Goal: Task Accomplishment & Management: Manage account settings

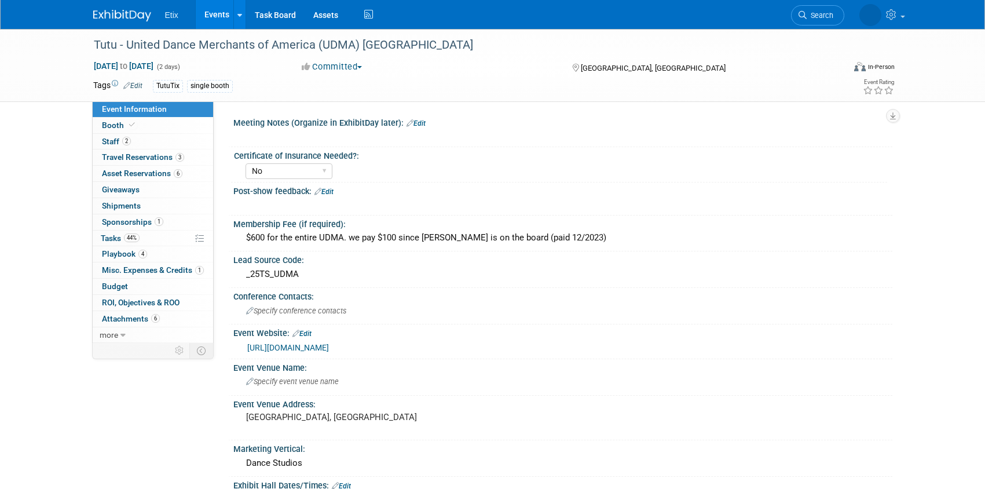
select select "No"
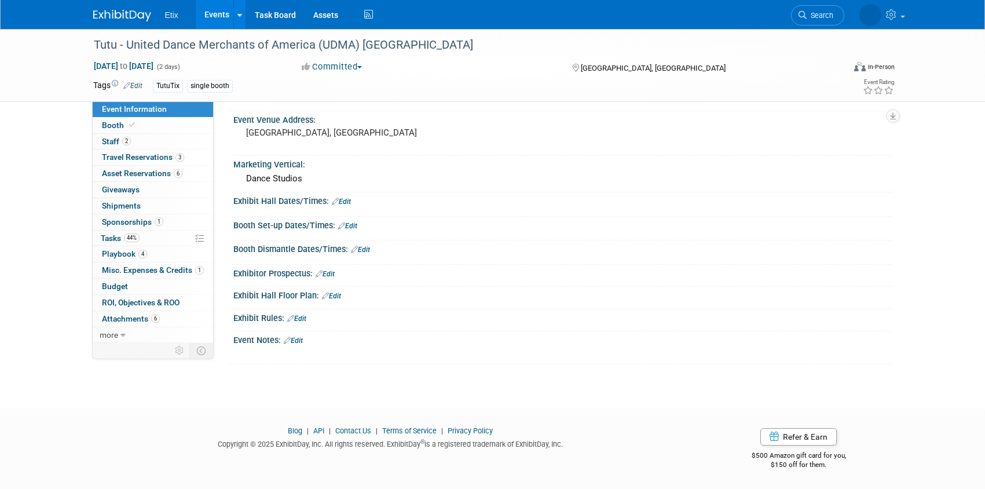
click at [170, 17] on span "Etix" at bounding box center [171, 14] width 13 height 9
click at [121, 10] on img at bounding box center [122, 16] width 58 height 12
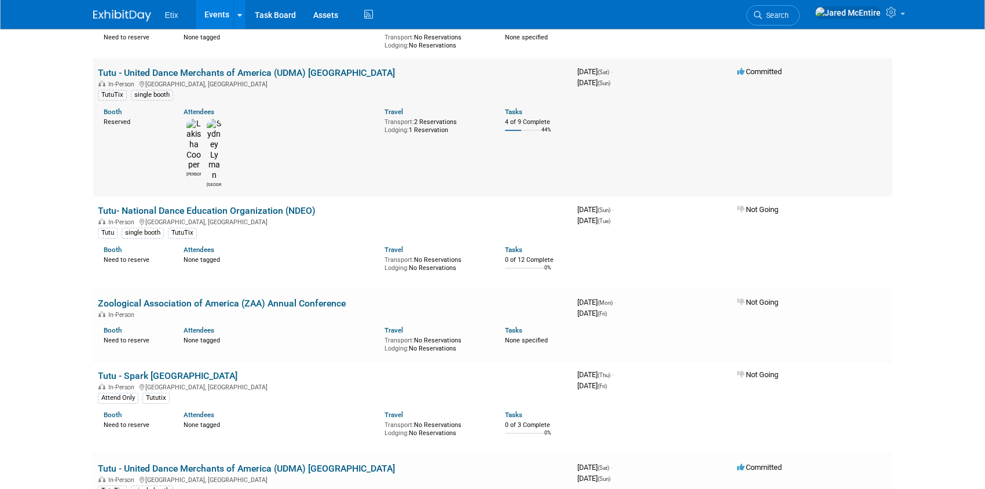
scroll to position [496, 0]
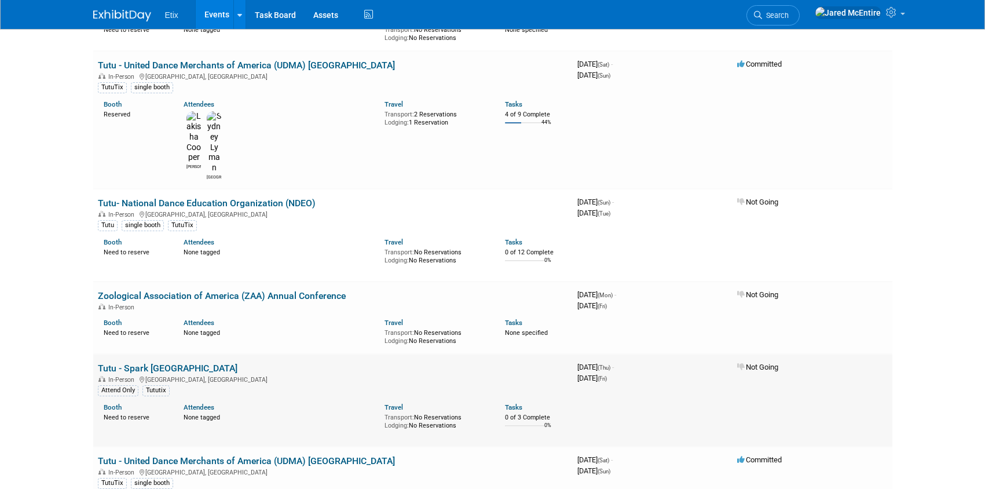
click at [651, 354] on td "3968352000 October 02, 2025 (Thu) - October 03, 2025 (Fri)" at bounding box center [653, 400] width 160 height 93
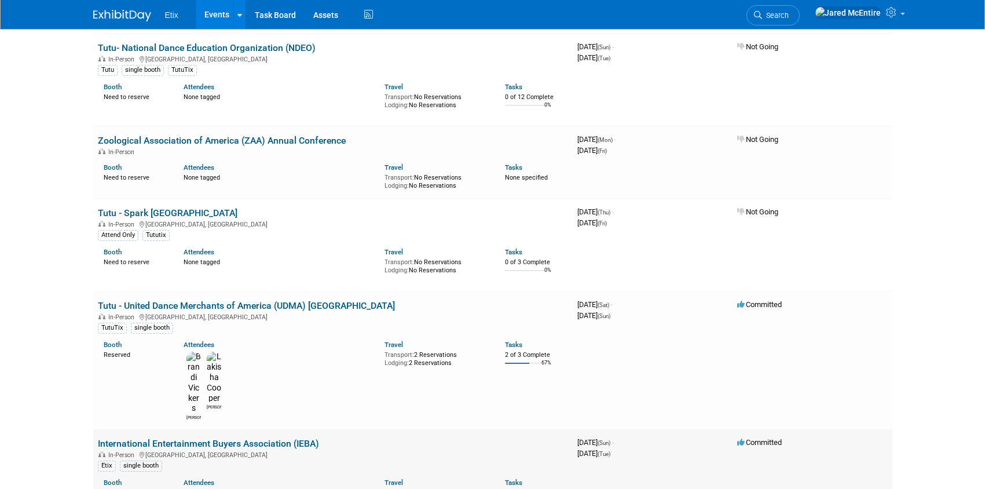
scroll to position [652, 0]
click at [292, 437] on link "International Entertainment Buyers Association (IEBA)" at bounding box center [208, 442] width 221 height 11
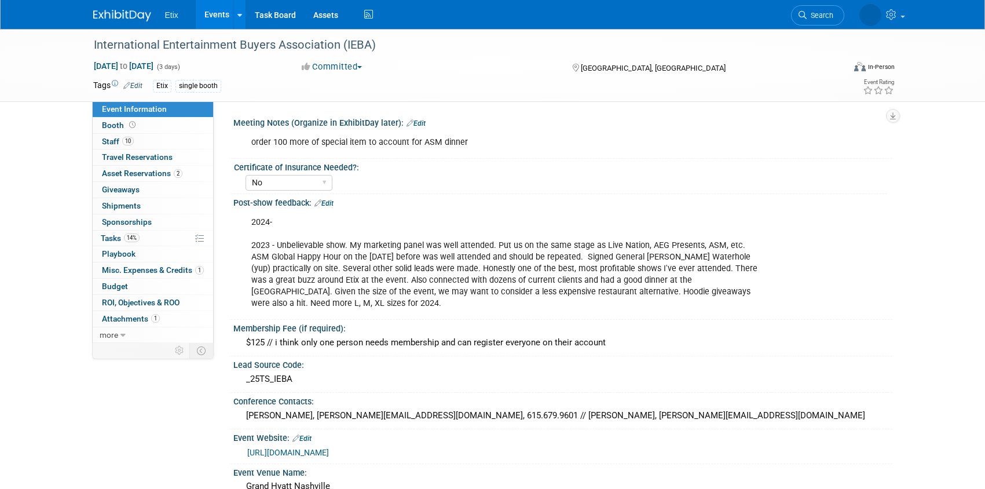
select select "No"
click at [114, 239] on span "Tasks 14%" at bounding box center [120, 237] width 39 height 9
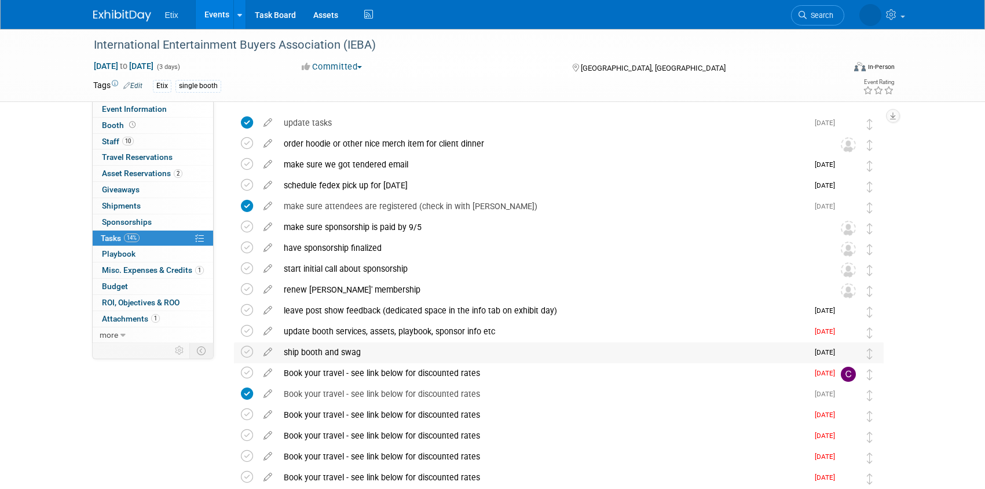
scroll to position [35, 0]
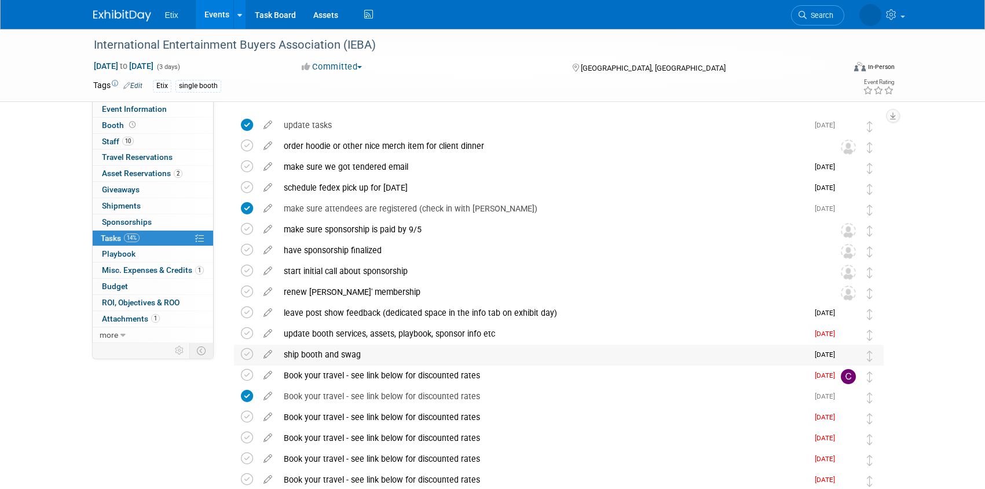
click at [375, 354] on div "ship booth and swag" at bounding box center [543, 354] width 530 height 20
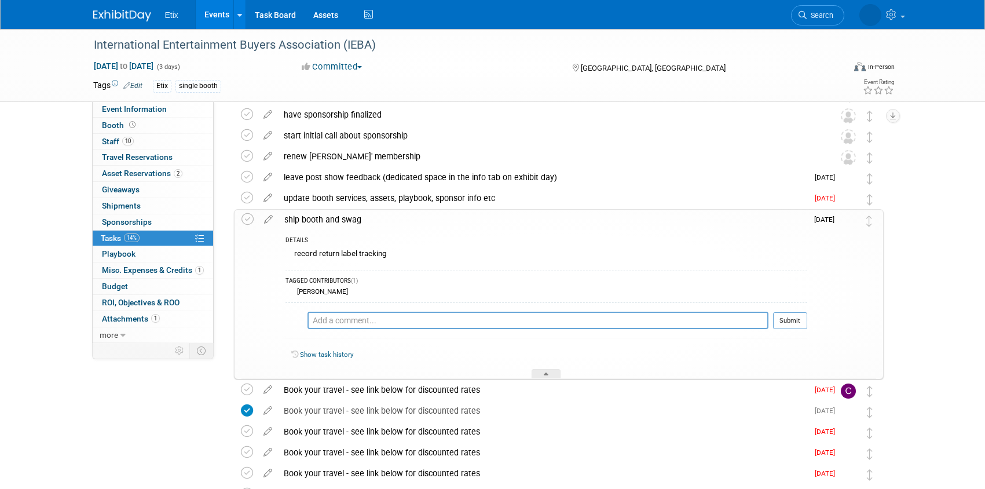
scroll to position [178, 0]
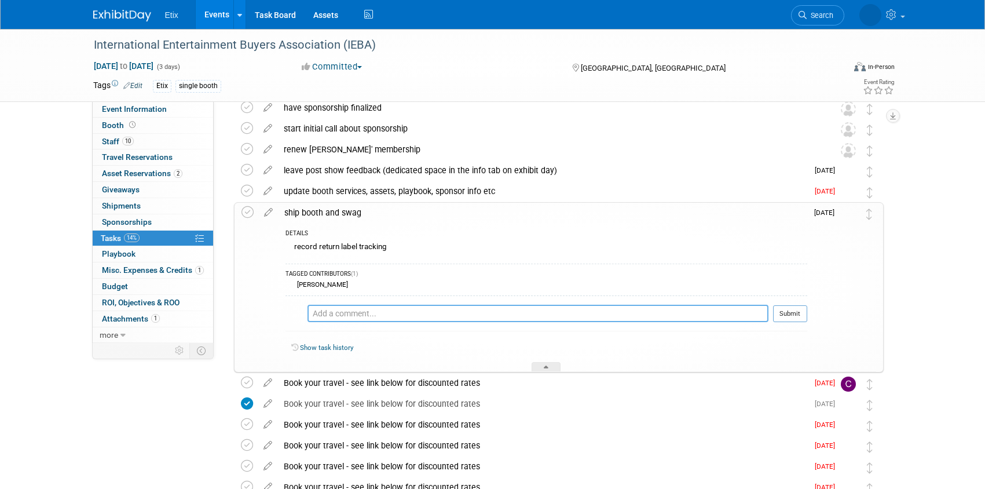
click at [412, 314] on textarea at bounding box center [537, 313] width 461 height 17
type textarea "o"
click at [885, 281] on div "Event Information Event Info Booth Booth 10 Staff 10 Staff 0 Travel Reservation…" at bounding box center [493, 229] width 816 height 757
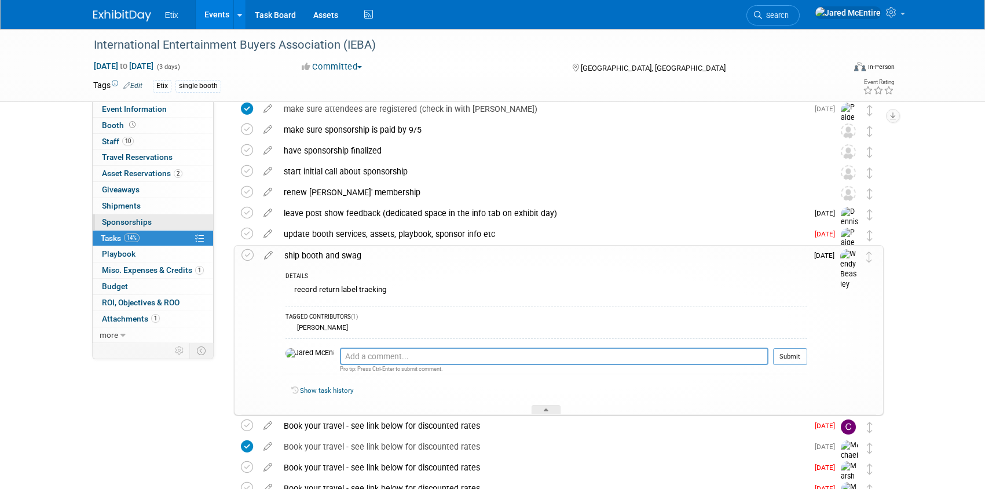
scroll to position [134, 0]
click at [148, 175] on span "Asset Reservations 2" at bounding box center [142, 172] width 80 height 9
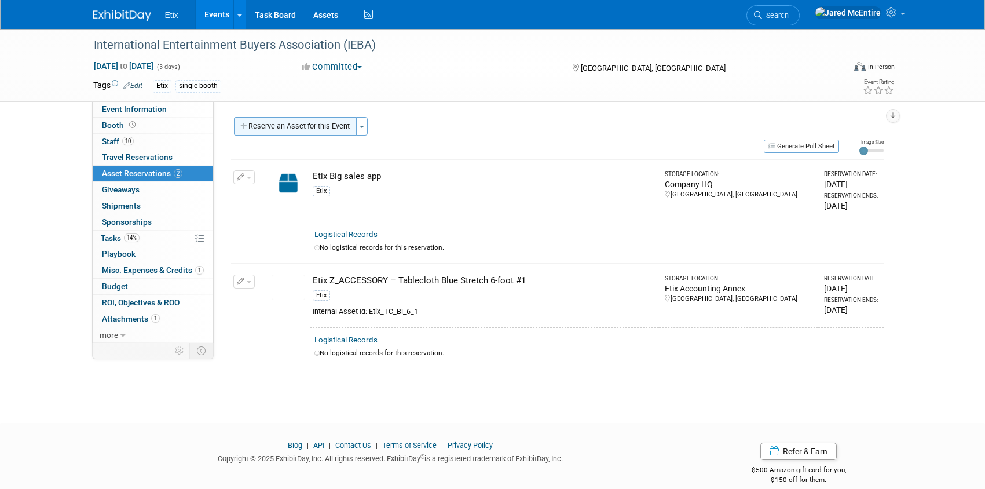
click at [336, 130] on button "Reserve an Asset for this Event" at bounding box center [295, 126] width 123 height 19
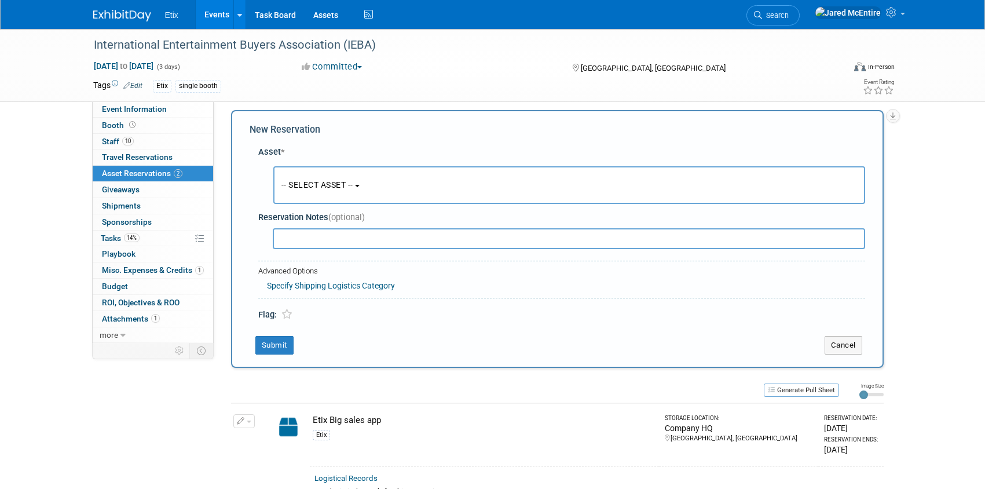
scroll to position [11, 0]
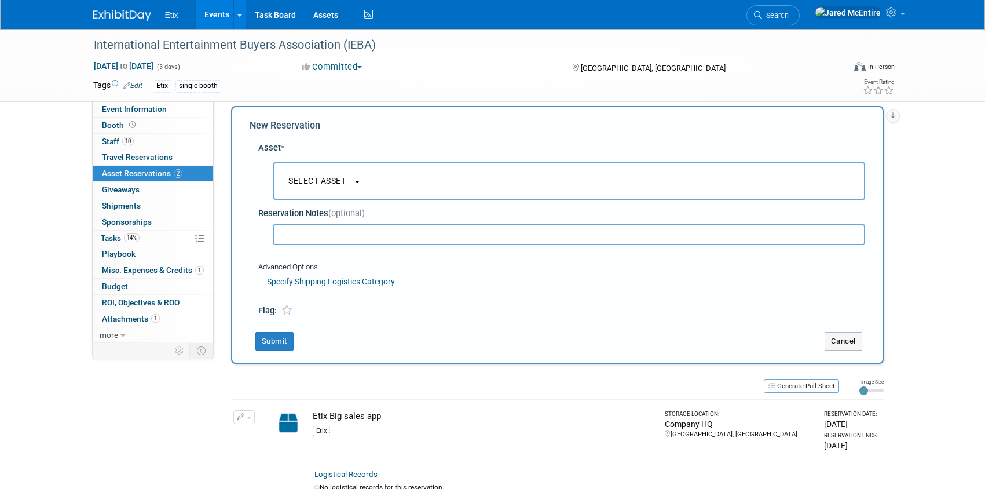
click at [412, 179] on button "-- SELECT ASSET --" at bounding box center [569, 181] width 592 height 38
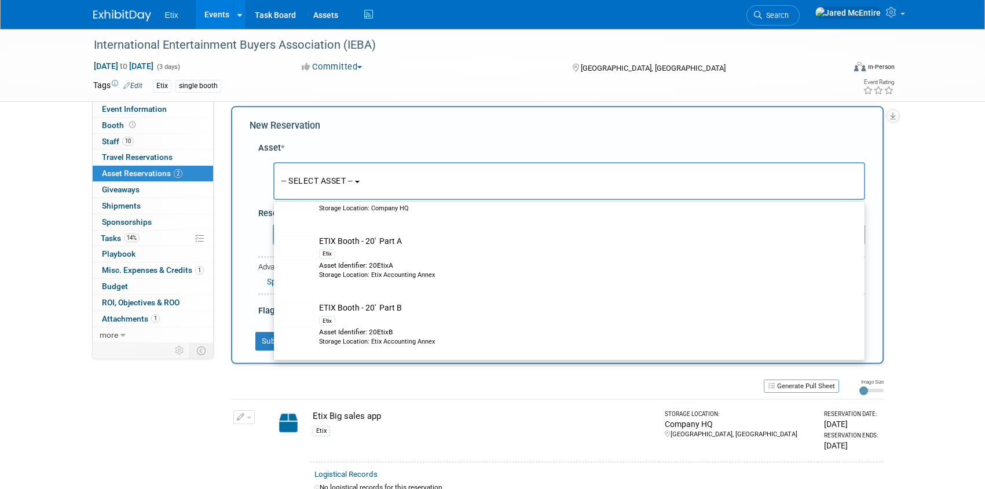
scroll to position [1590, 0]
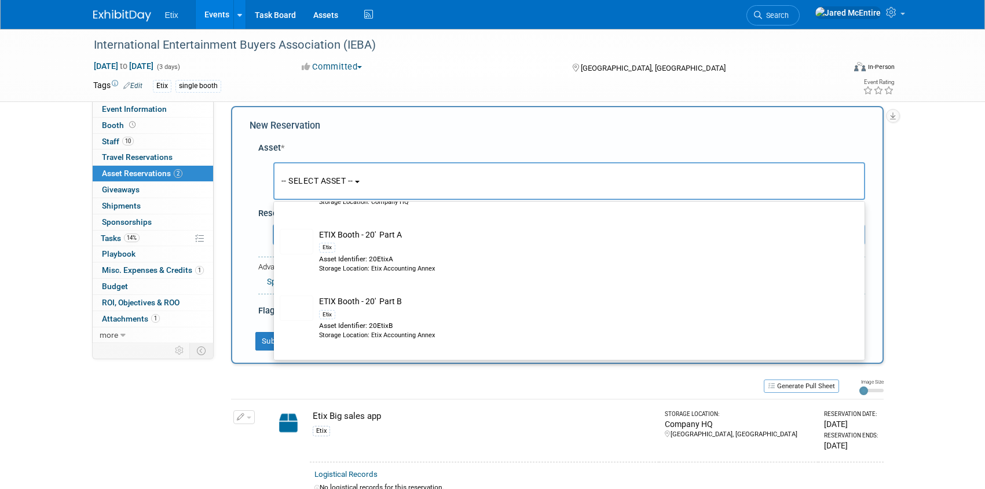
click at [452, 174] on button "-- SELECT ASSET --" at bounding box center [569, 181] width 592 height 38
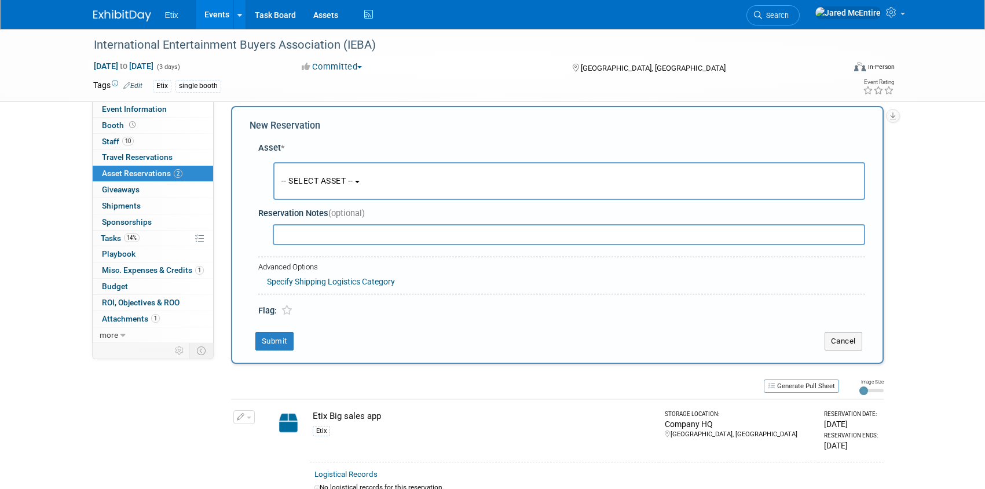
click at [398, 178] on button "-- SELECT ASSET --" at bounding box center [569, 181] width 592 height 38
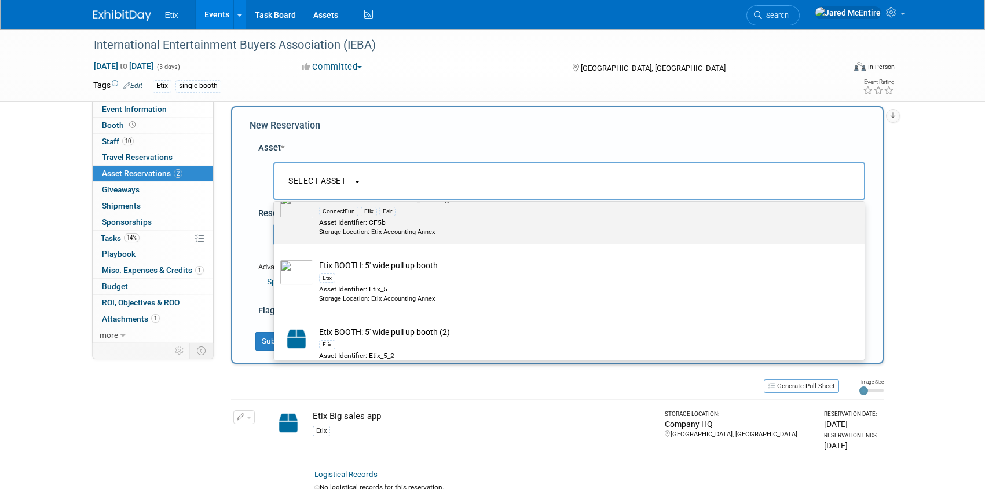
scroll to position [1828, 0]
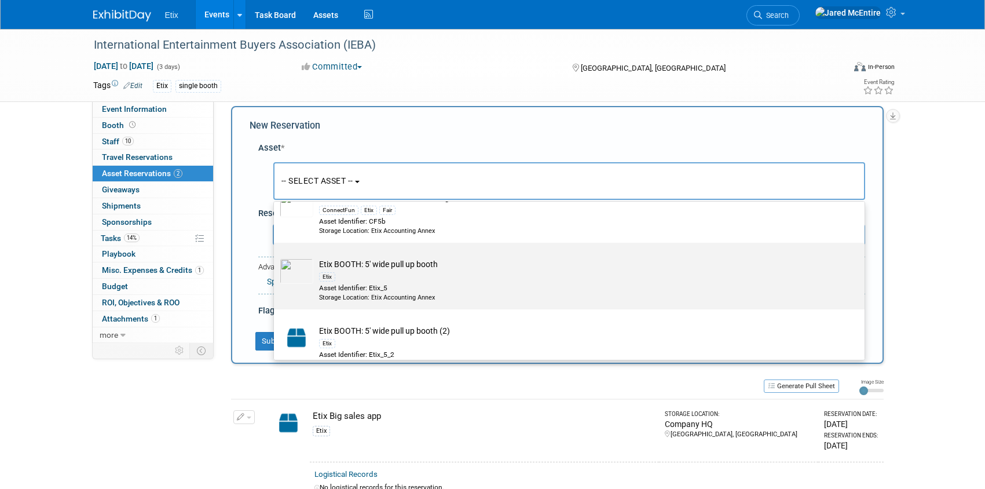
click at [422, 266] on td "Etix BOOTH: 5' wide pull up booth Etix Asset Identifier: Etix_5 Storage Locatio…" at bounding box center [577, 280] width 528 height 44
click at [276, 256] on input "Etix BOOTH: 5' wide pull up booth Etix Asset Identifier: Etix_5 Storage Locatio…" at bounding box center [272, 253] width 8 height 8
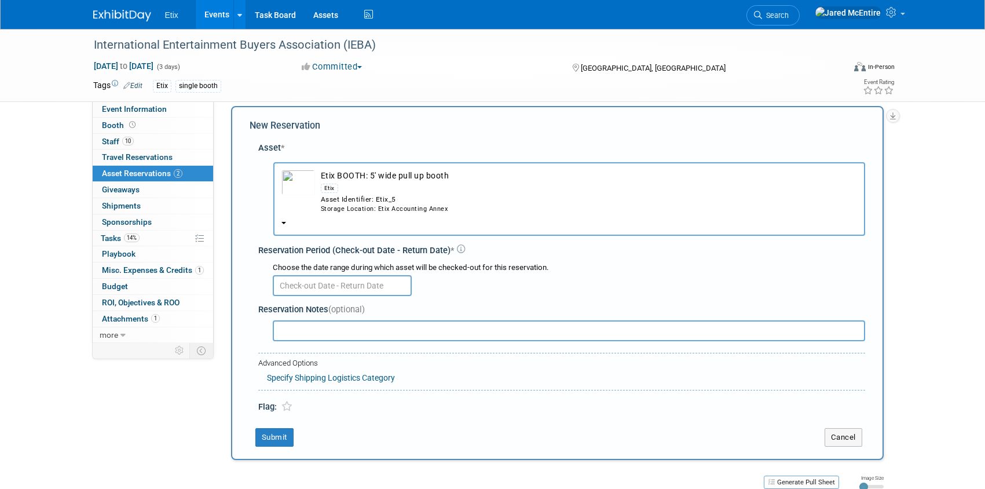
click at [301, 178] on img "button" at bounding box center [298, 182] width 34 height 25
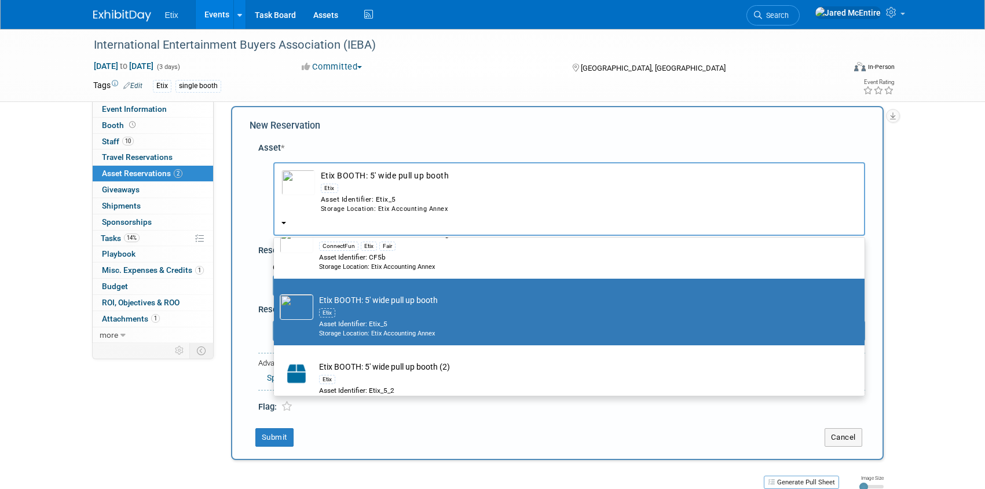
click at [301, 178] on img "button" at bounding box center [298, 182] width 34 height 25
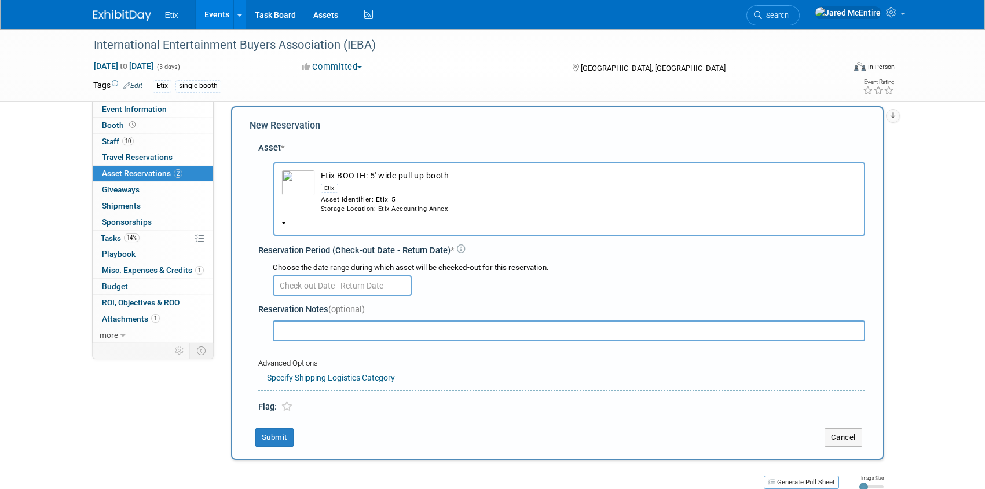
click at [301, 178] on img "button" at bounding box center [298, 182] width 34 height 25
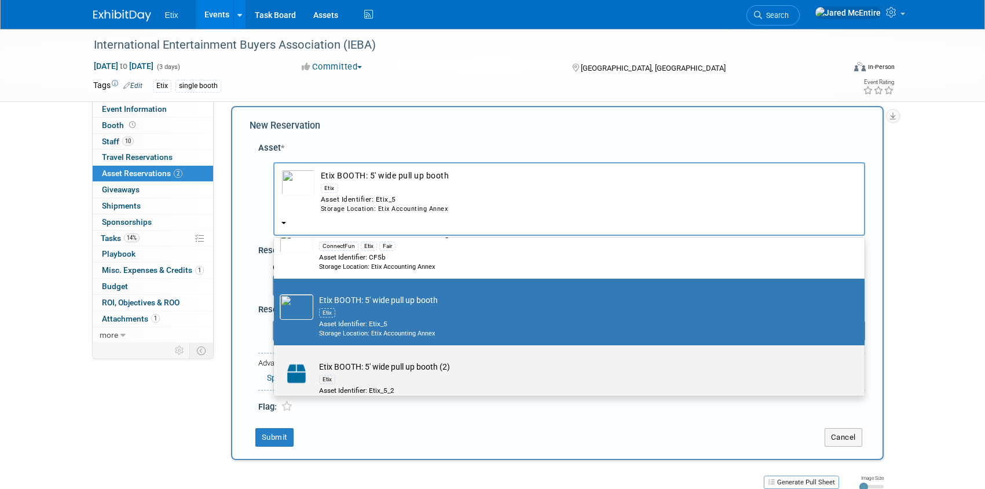
click at [351, 377] on div "Etix" at bounding box center [580, 378] width 522 height 13
click at [276, 359] on input "Etix BOOTH: 5' wide pull up booth (2) Etix Asset Identifier: Etix_5_2 Storage L…" at bounding box center [272, 355] width 8 height 8
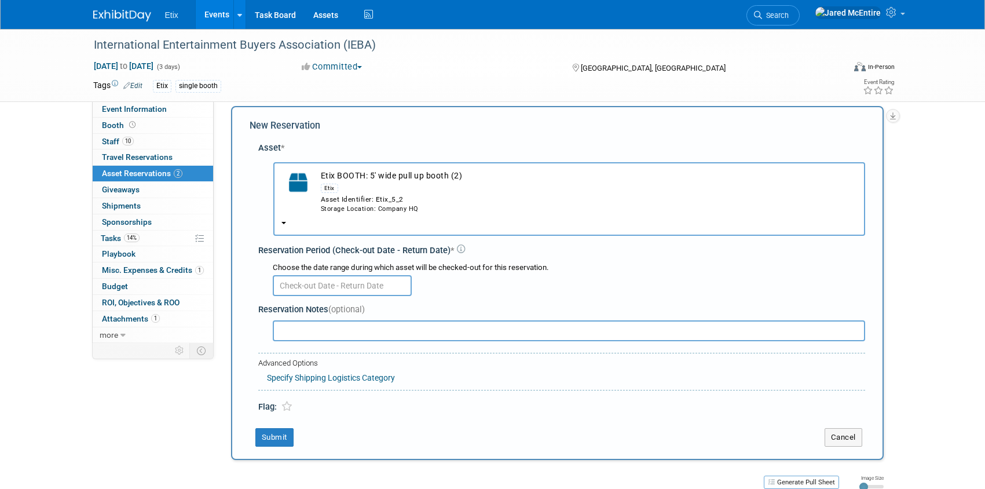
click at [303, 186] on img "button" at bounding box center [298, 182] width 34 height 25
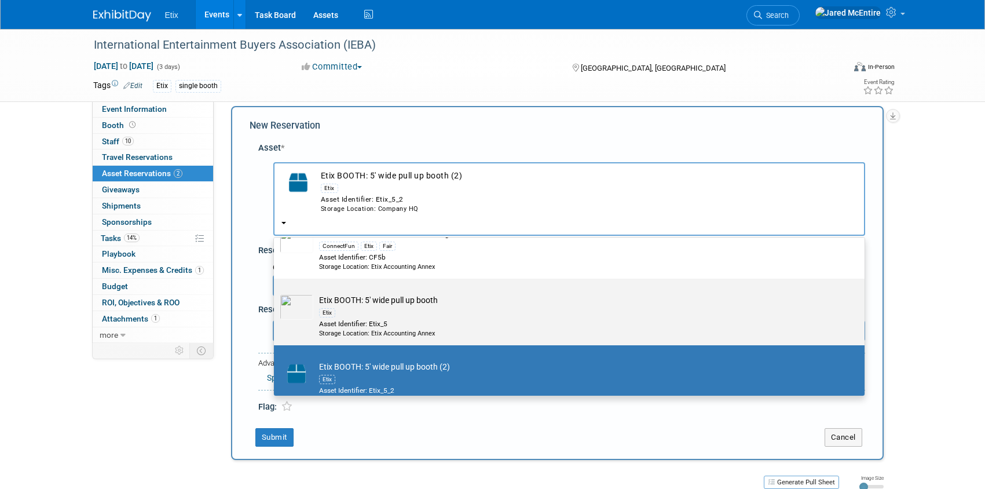
click at [364, 311] on div "Etix" at bounding box center [580, 312] width 522 height 13
click at [276, 292] on input "Etix BOOTH: 5' wide pull up booth Etix Asset Identifier: Etix_5 Storage Locatio…" at bounding box center [272, 289] width 8 height 8
select select "10710133"
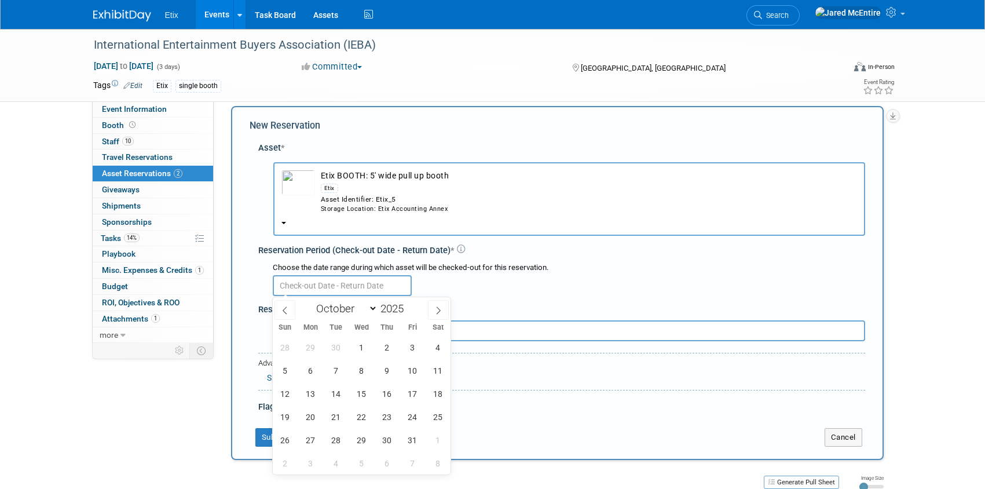
click at [299, 285] on input "text" at bounding box center [342, 285] width 139 height 21
click at [282, 310] on icon at bounding box center [285, 310] width 8 height 8
select select "8"
click at [389, 419] on span "25" at bounding box center [387, 416] width 23 height 23
type input "Sep 25, 2025"
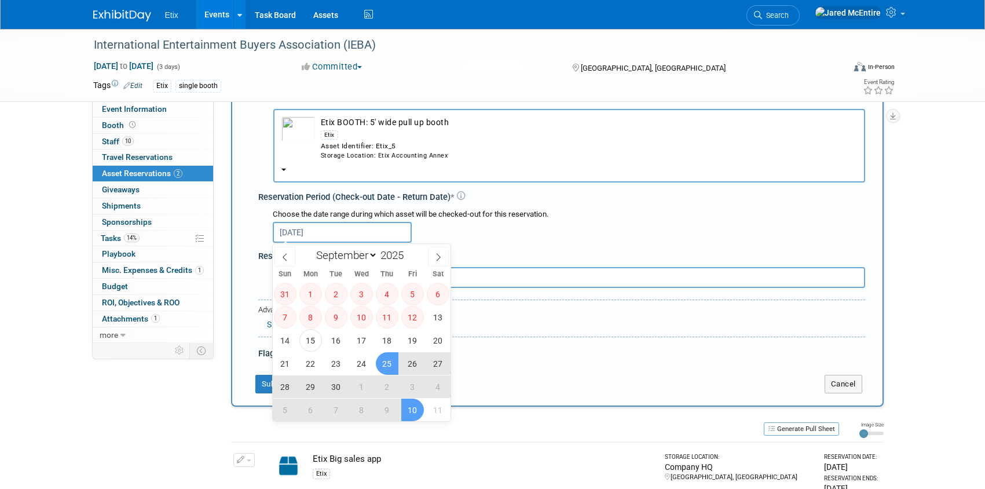
scroll to position [65, 0]
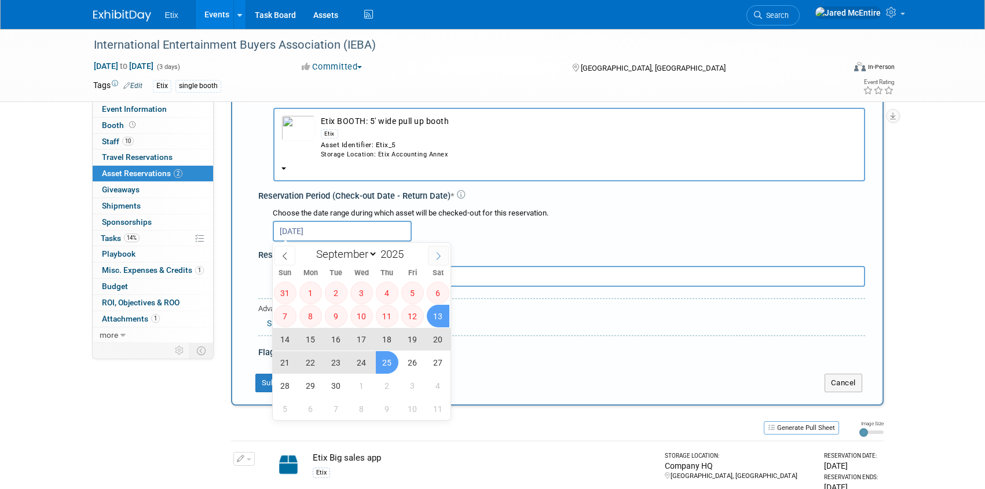
click at [435, 254] on icon at bounding box center [438, 256] width 8 height 8
select select "9"
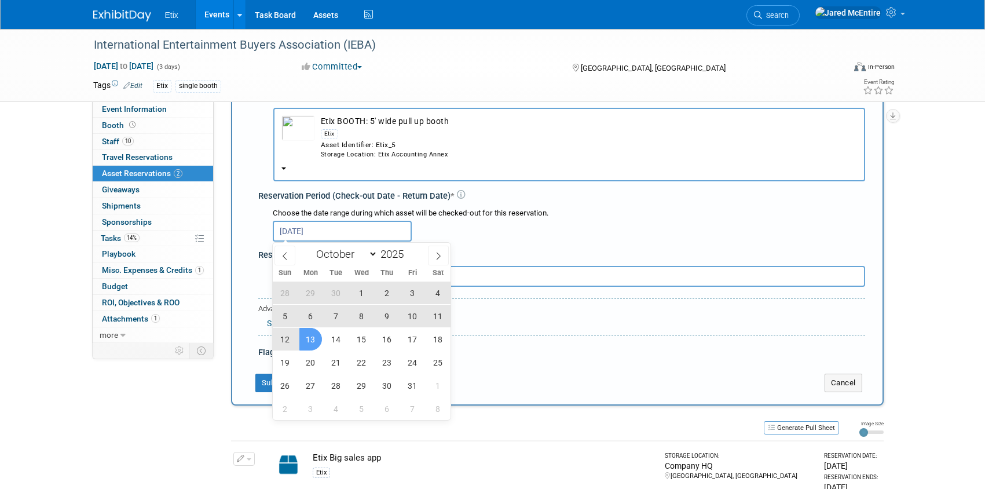
click at [314, 342] on span "13" at bounding box center [310, 339] width 23 height 23
type input "Sep 25, 2025 to Oct 13, 2025"
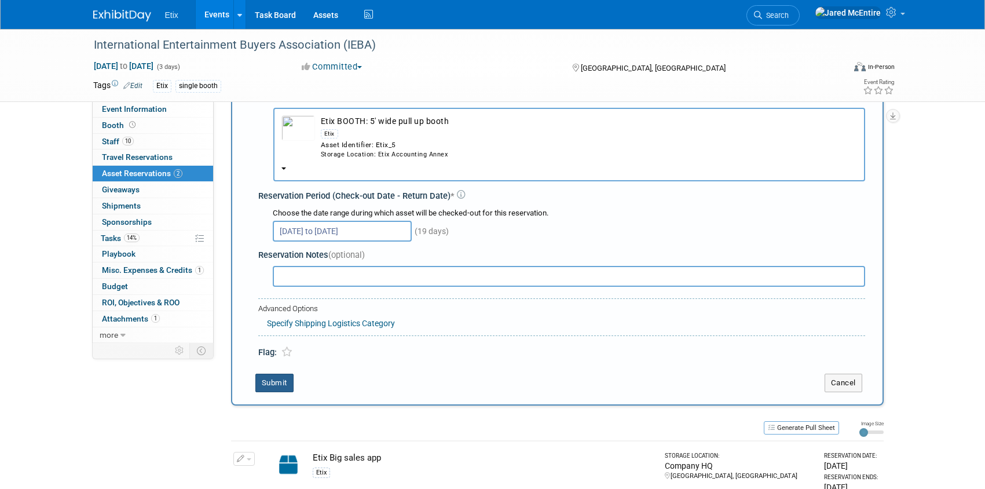
click at [282, 383] on button "Submit" at bounding box center [274, 382] width 38 height 19
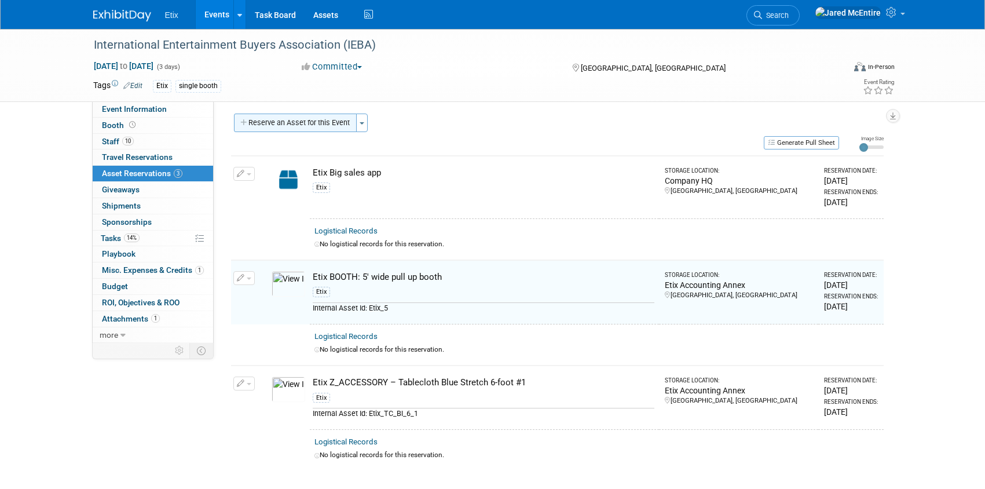
scroll to position [0, 0]
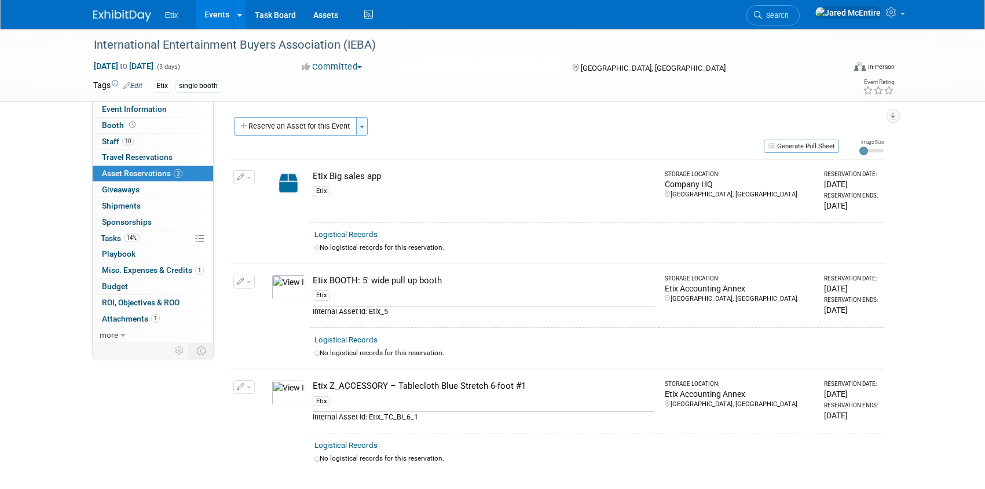
click at [363, 126] on span "button" at bounding box center [362, 127] width 5 height 2
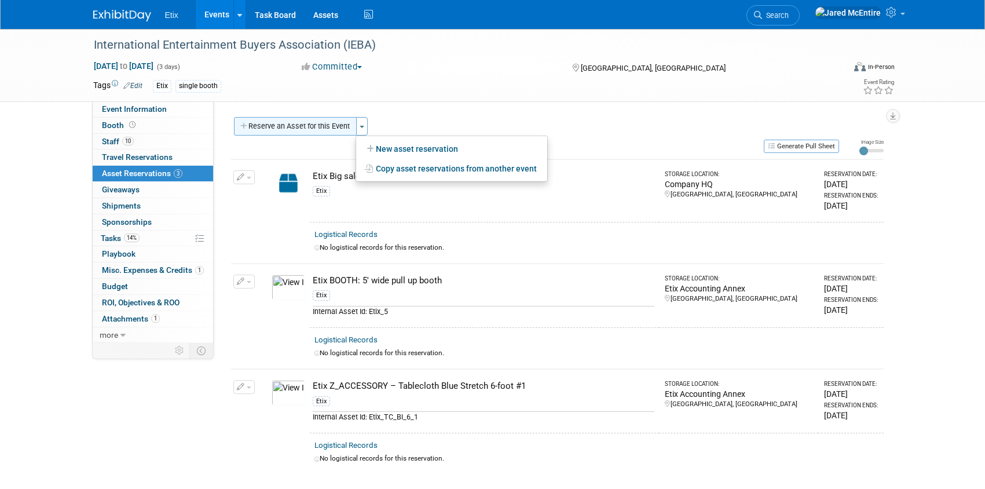
click at [330, 128] on button "Reserve an Asset for this Event" at bounding box center [295, 126] width 123 height 19
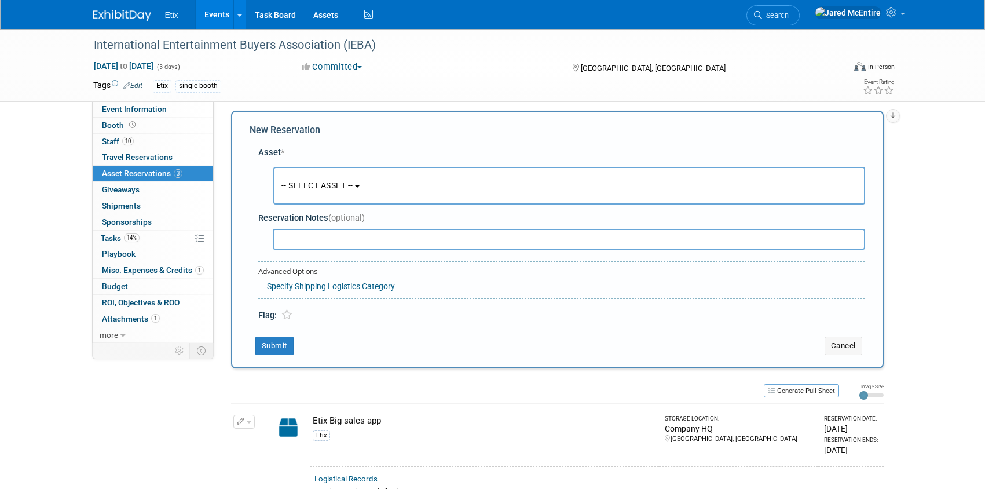
scroll to position [11, 0]
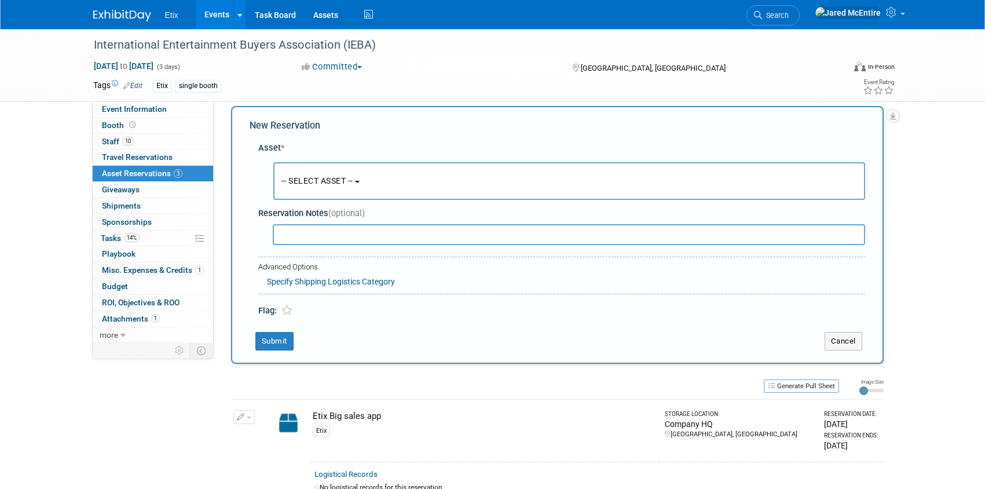
click at [375, 180] on button "-- SELECT ASSET --" at bounding box center [569, 181] width 592 height 38
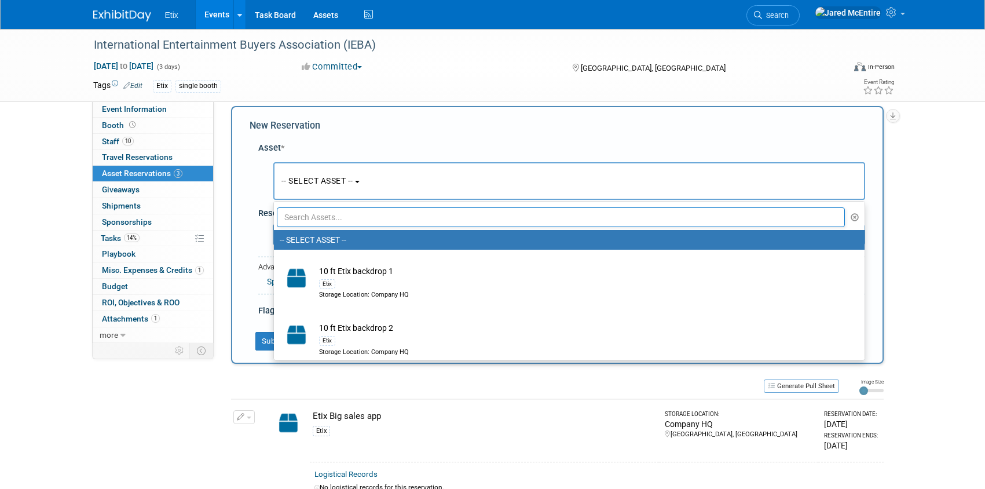
click at [405, 218] on input "text" at bounding box center [561, 217] width 569 height 20
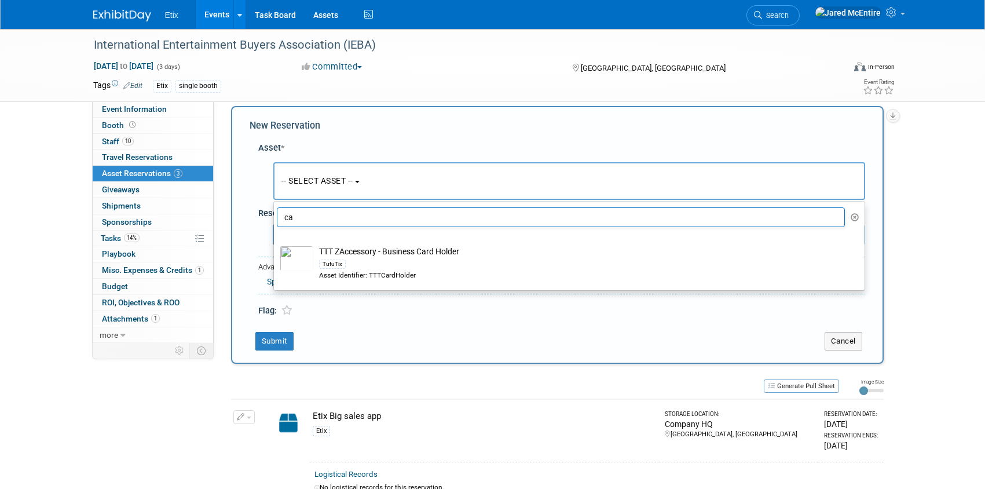
type input "c"
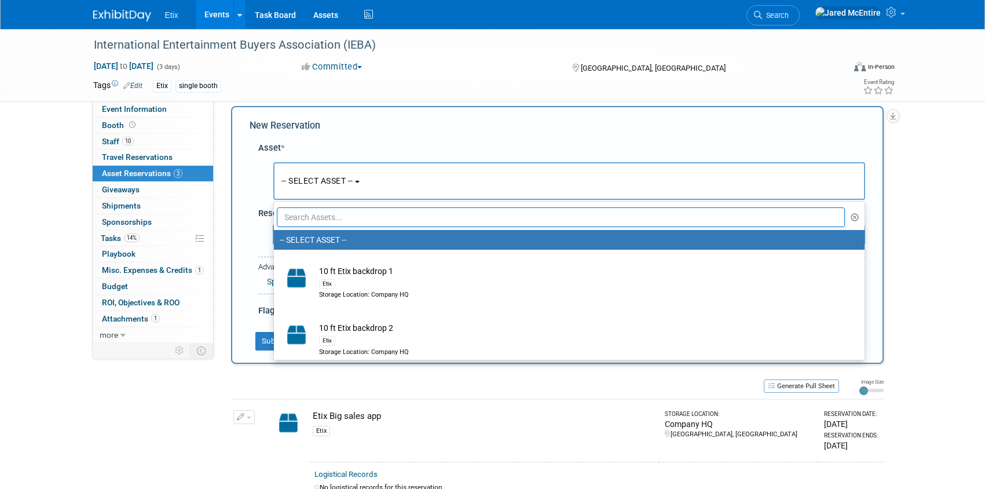
type input "2"
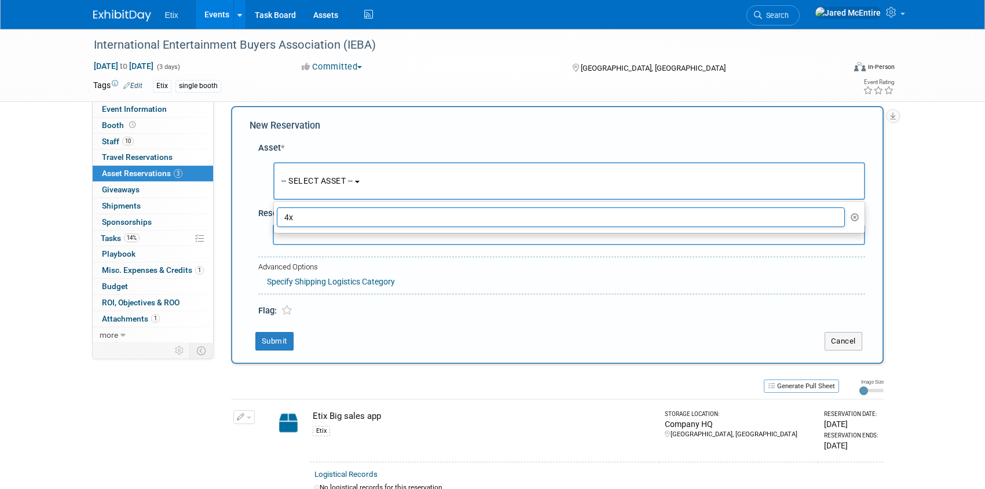
type input "4"
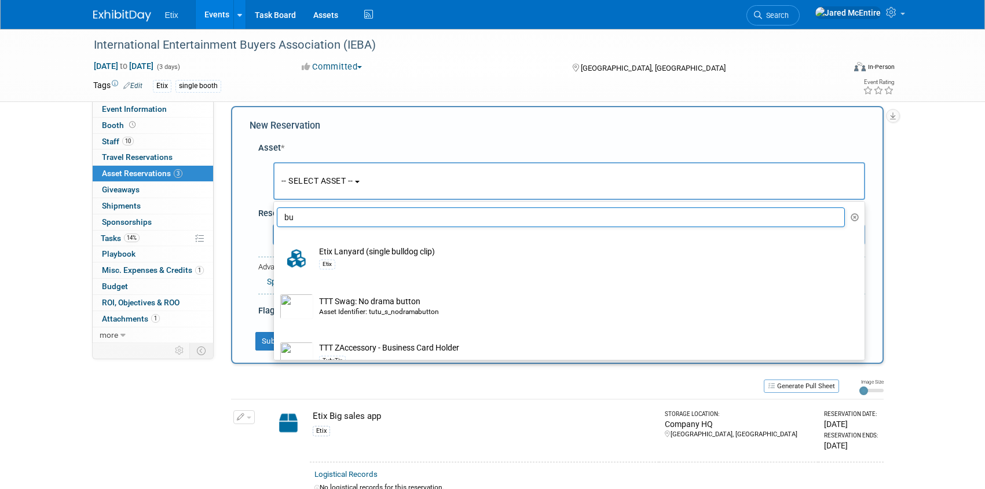
type input "b"
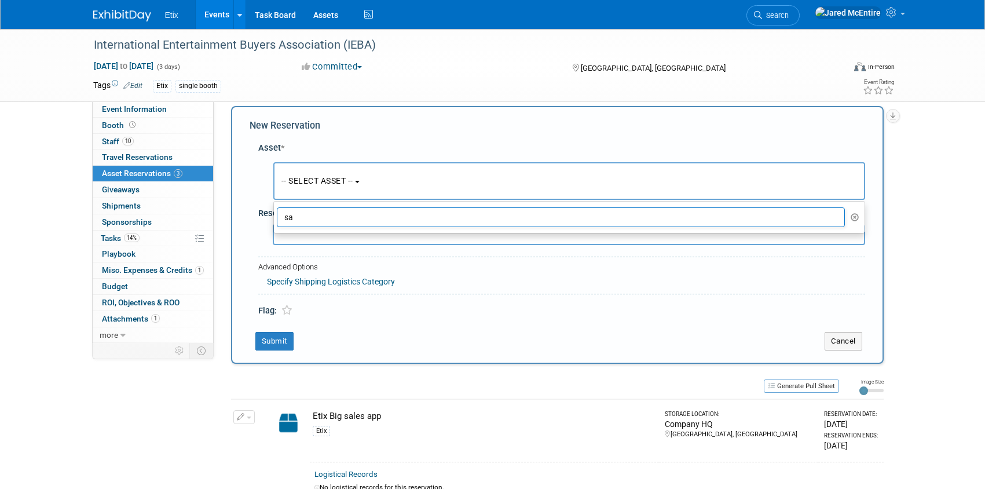
type input "s"
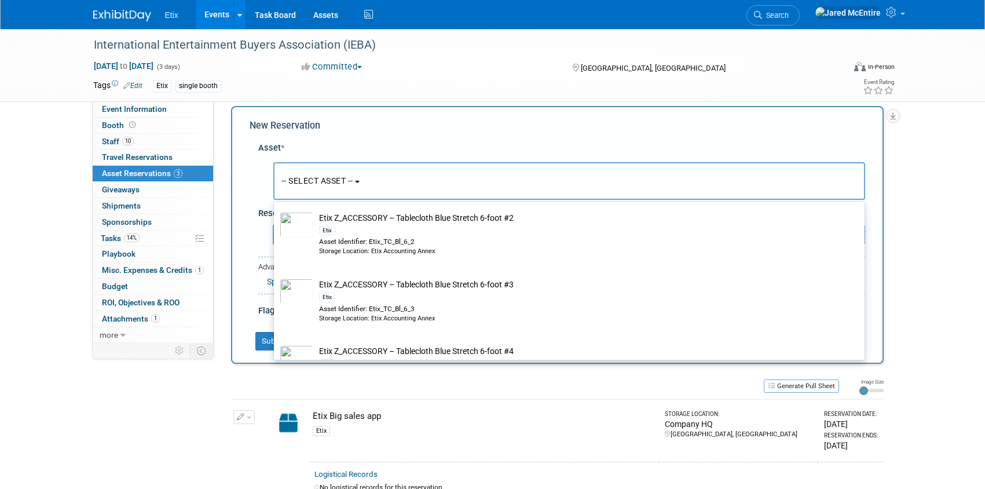
scroll to position [7376, 0]
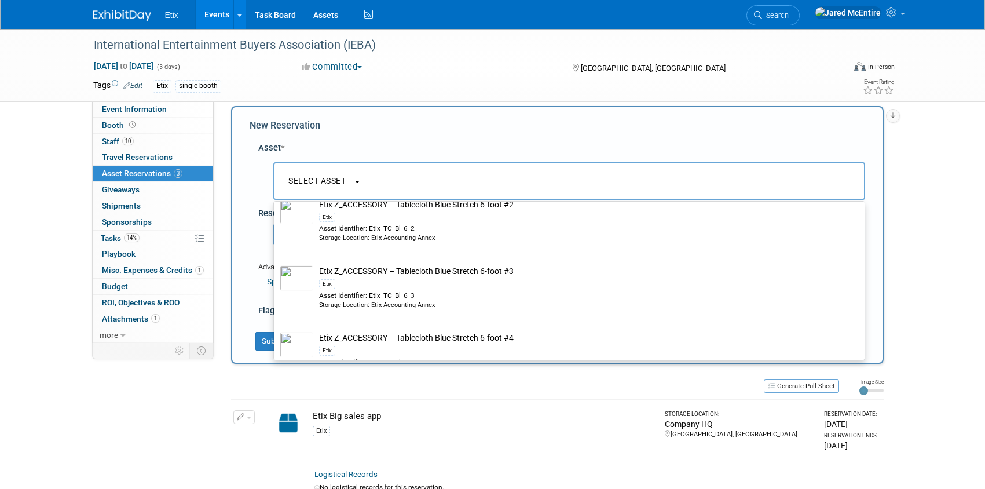
click at [248, 204] on div "New Reservation Asset * -- SELECT ASSET -- <table style='display: inline-block;…" at bounding box center [557, 235] width 652 height 258
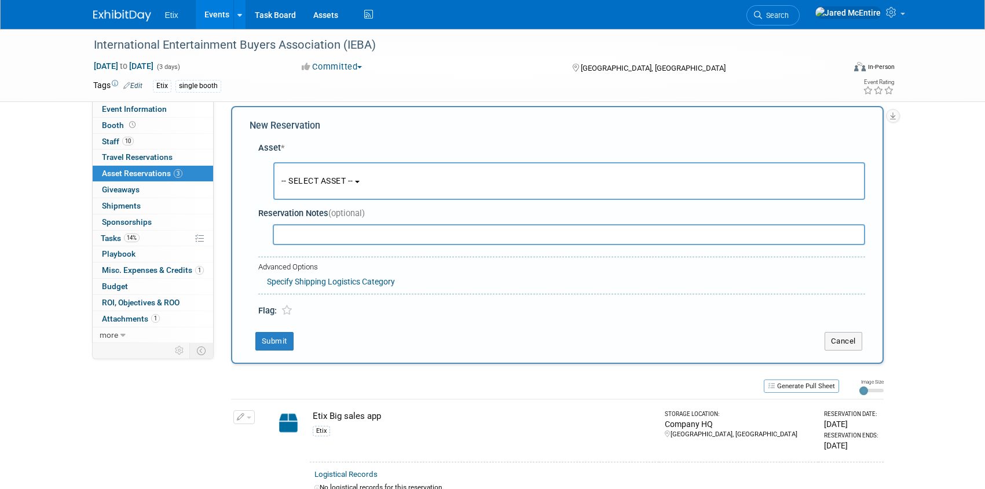
click at [365, 184] on button "-- SELECT ASSET --" at bounding box center [569, 181] width 592 height 38
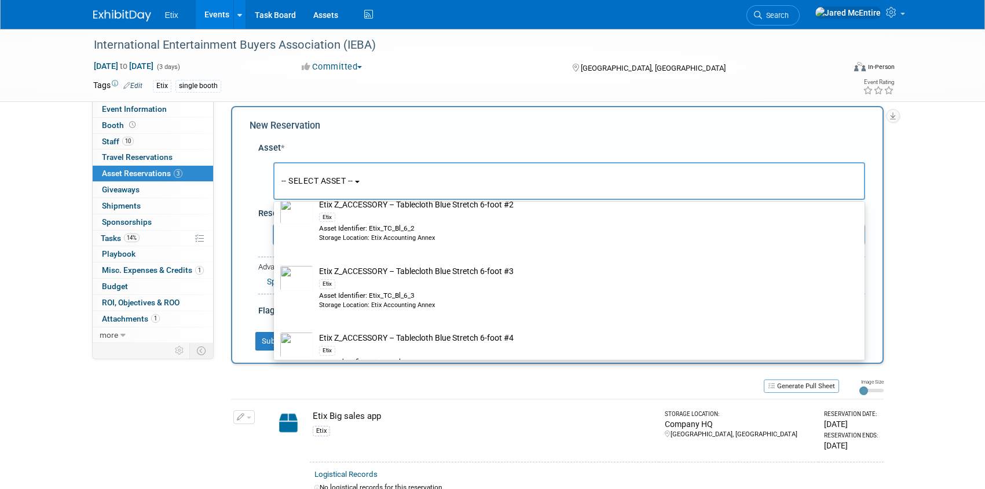
click at [365, 184] on button "-- SELECT ASSET --" at bounding box center [569, 181] width 592 height 38
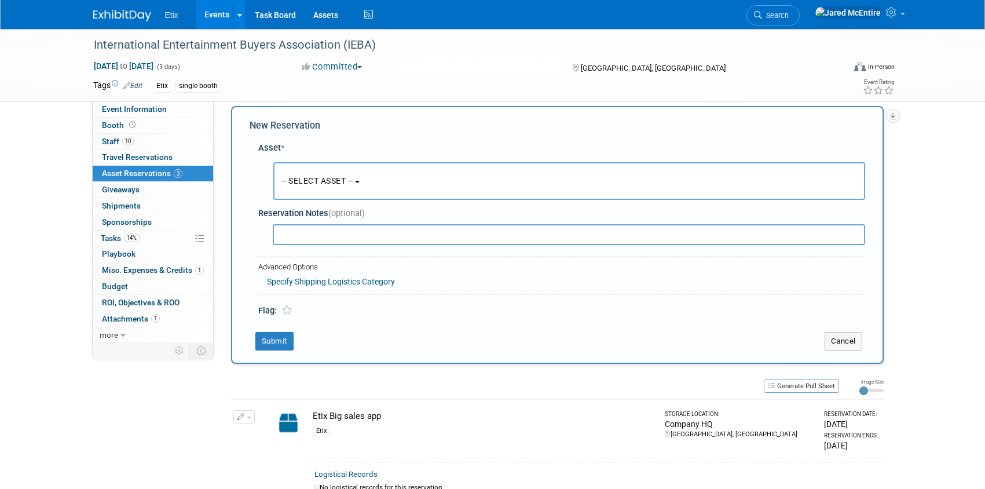
click at [360, 177] on button "-- SELECT ASSET --" at bounding box center [569, 181] width 592 height 38
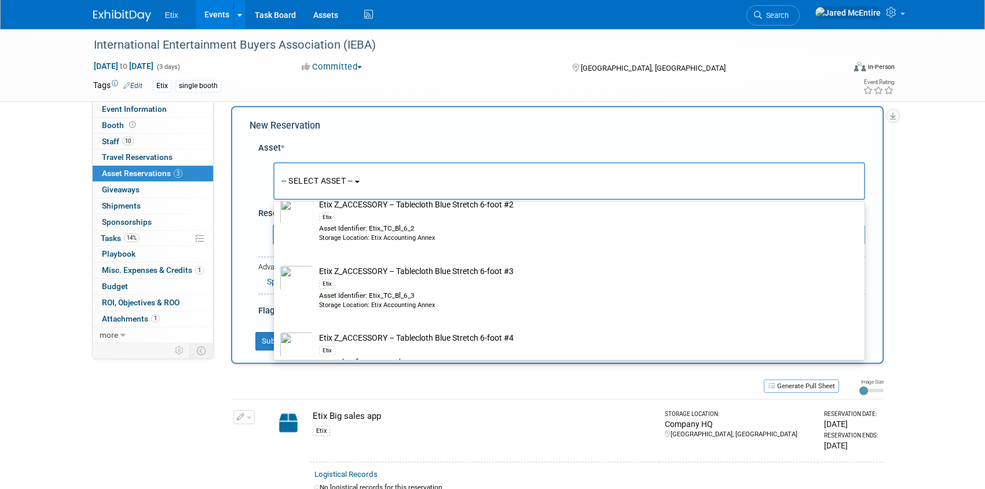
click at [369, 142] on div "Asset *" at bounding box center [561, 148] width 607 height 12
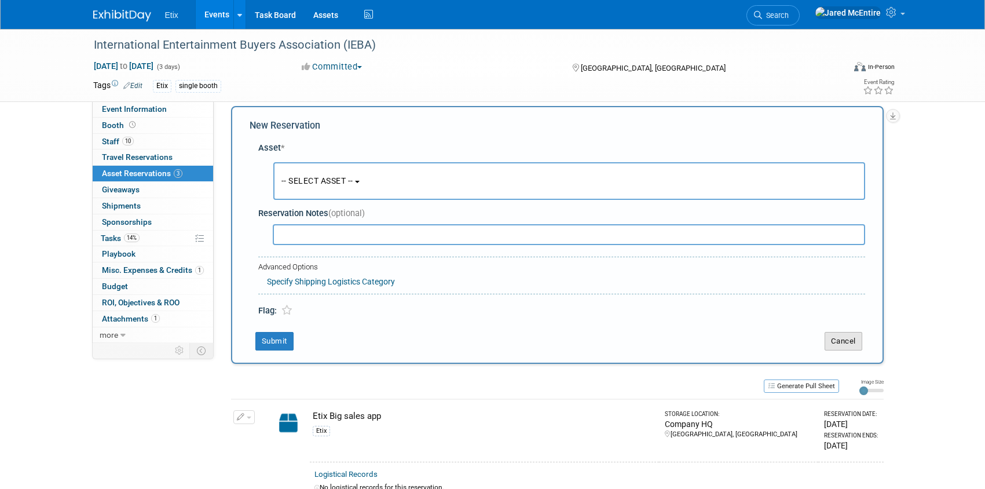
click at [840, 335] on button "Cancel" at bounding box center [843, 341] width 38 height 19
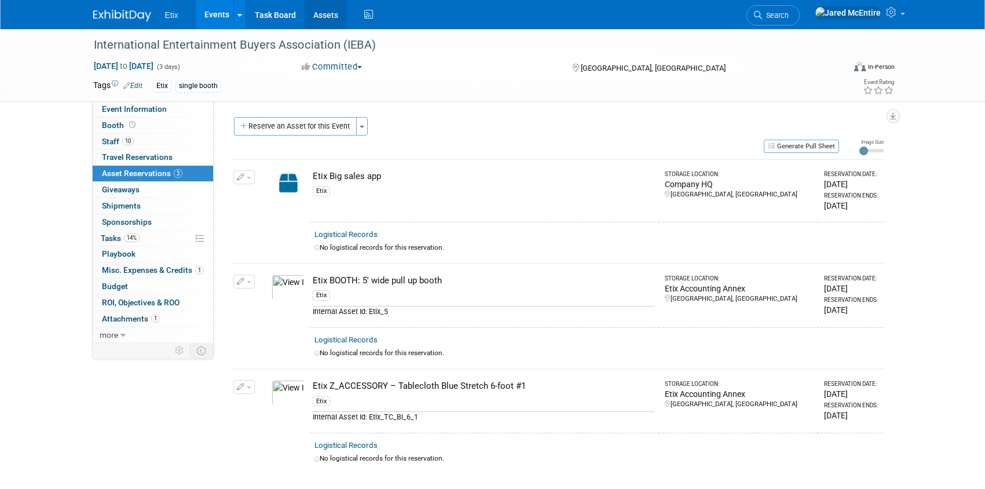
click at [331, 17] on link "Assets" at bounding box center [326, 14] width 42 height 29
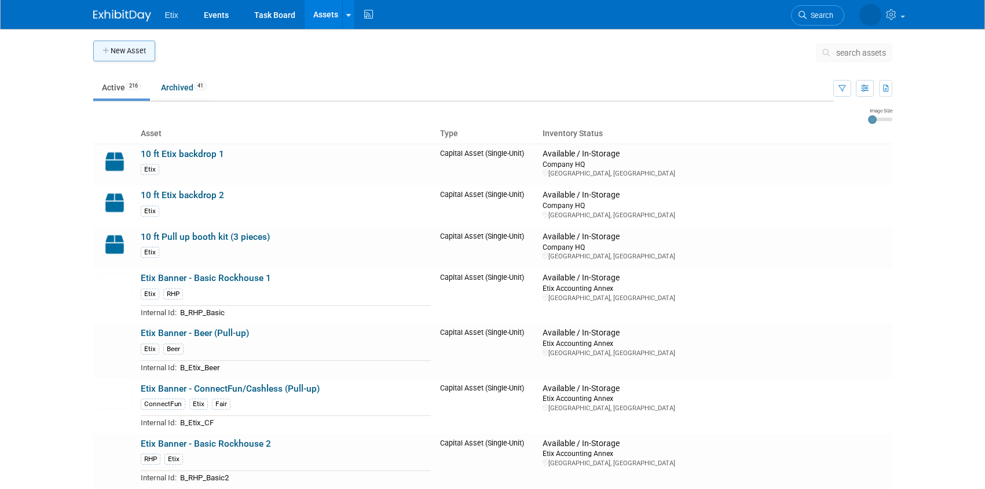
click at [141, 51] on button "New Asset" at bounding box center [124, 51] width 62 height 21
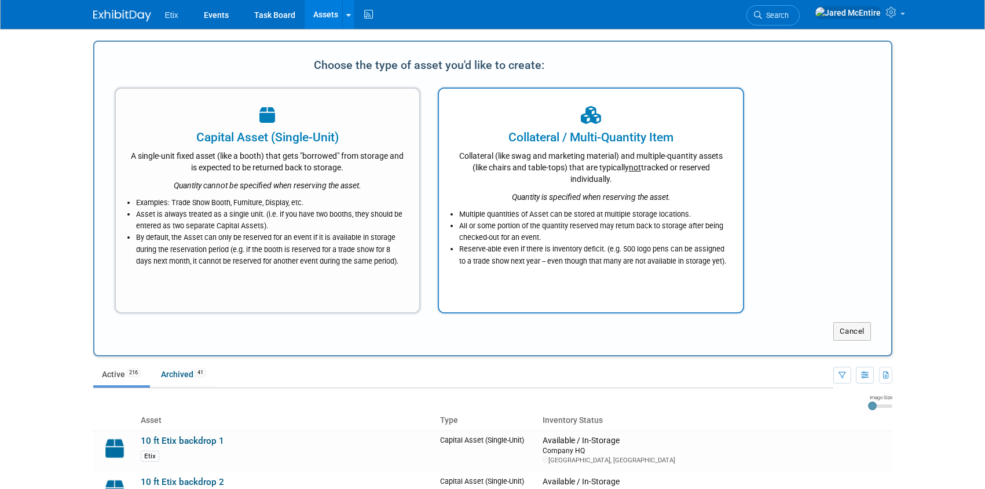
click at [585, 159] on div "Collateral (like swag and marketing material) and multiple-quantity assets (lik…" at bounding box center [590, 165] width 275 height 39
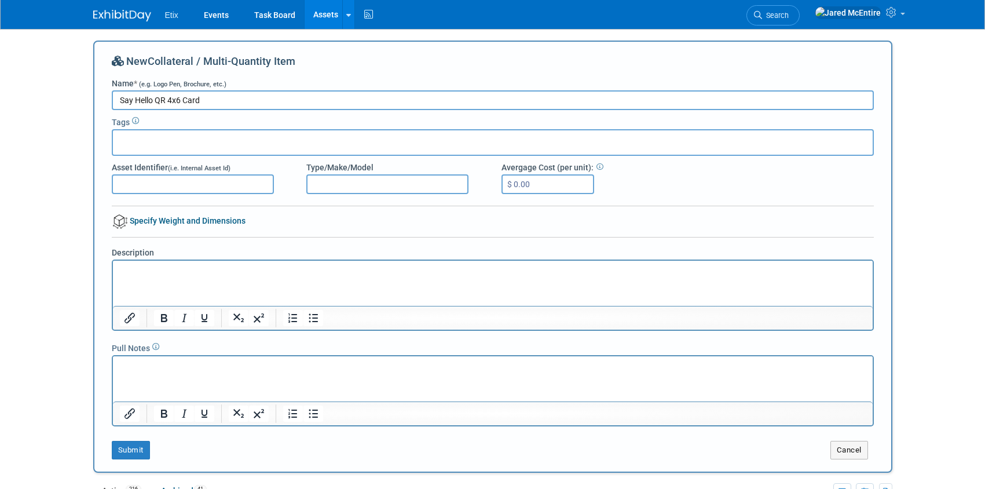
click at [184, 100] on input "Say Hello QR 4x6 Card" at bounding box center [493, 100] width 762 height 20
type input "Say Hello QR 4x6 Contact Card"
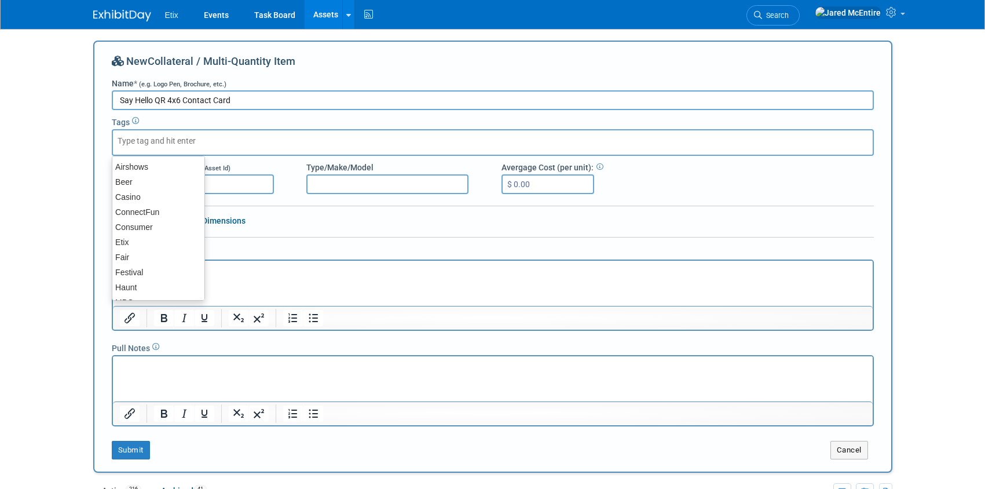
click at [162, 145] on input "text" at bounding box center [164, 141] width 93 height 12
click at [138, 222] on div "Etix" at bounding box center [158, 223] width 93 height 16
type input "Etix"
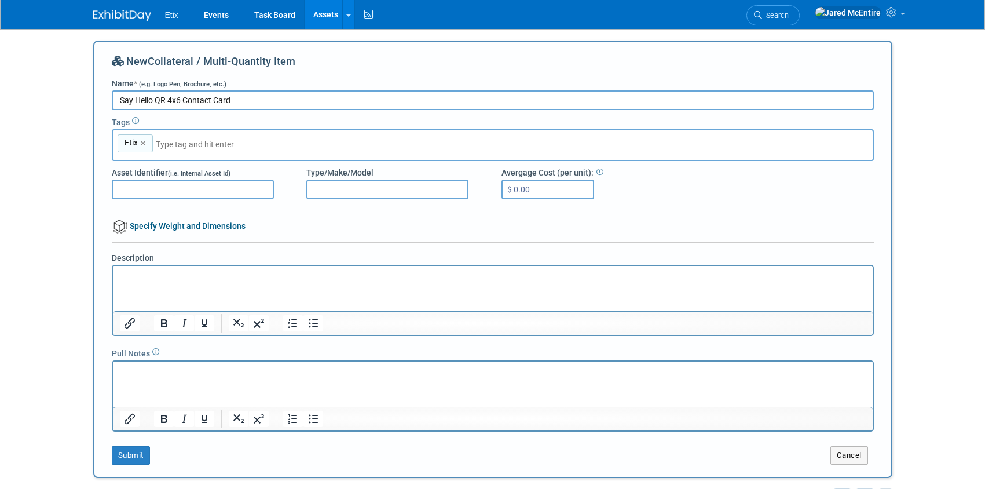
click at [216, 189] on input "Asset Identifier (i.e. Internal Asset Id)" at bounding box center [193, 189] width 162 height 20
type input "Print Assets"
click at [406, 224] on div "New Collateral / Multi-Quantity Item Name * (e.g. Logo Pen, Brochure, etc.) Say…" at bounding box center [493, 259] width 762 height 410
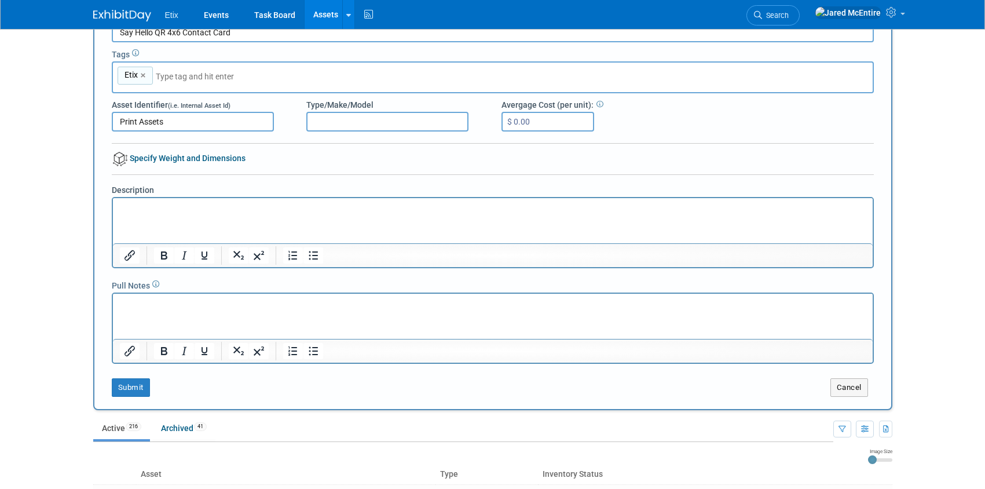
scroll to position [62, 0]
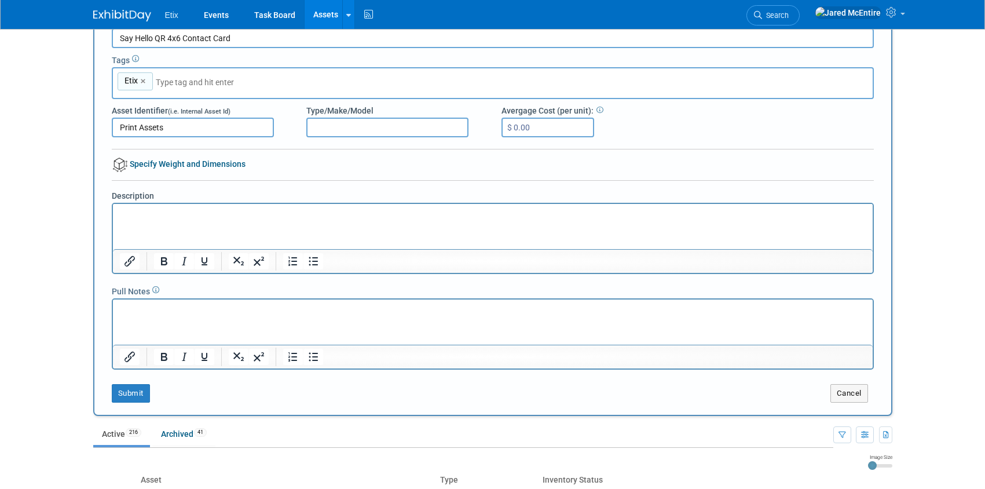
click at [265, 210] on p "Rich Text Area. Press ALT-0 for help." at bounding box center [492, 214] width 746 height 12
click at [181, 204] on html "Say Hello QR 4x6 Contact Card" at bounding box center [492, 211] width 760 height 16
click at [181, 211] on p "Say Hello QR 4x6 Contact Card" at bounding box center [492, 214] width 746 height 12
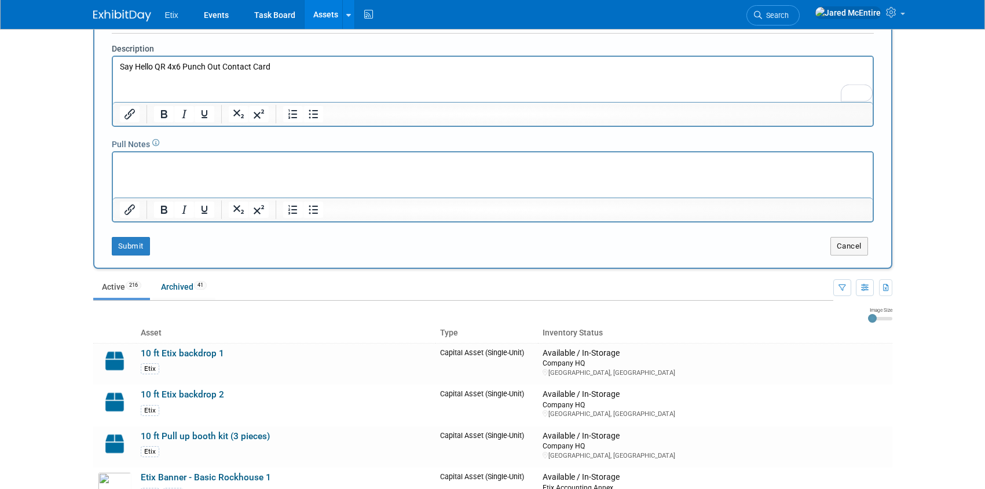
scroll to position [215, 0]
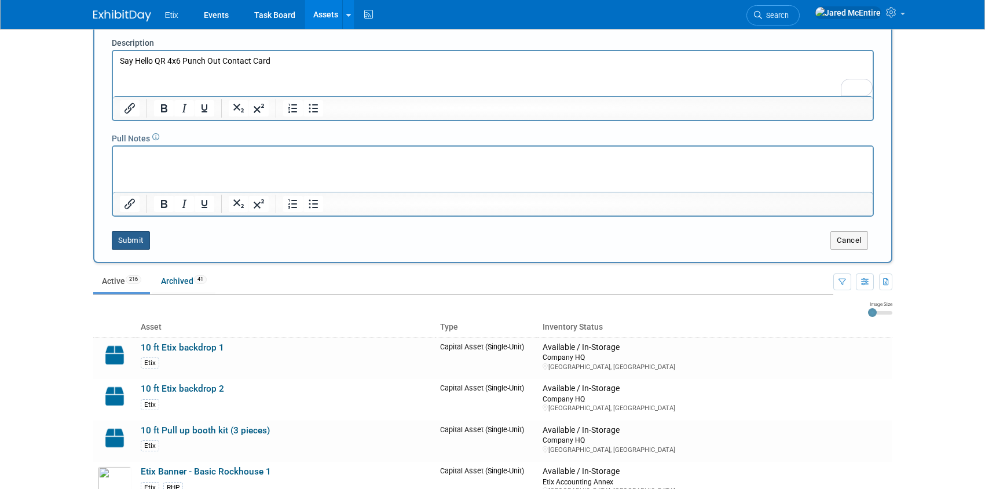
click at [133, 237] on button "Submit" at bounding box center [131, 240] width 38 height 19
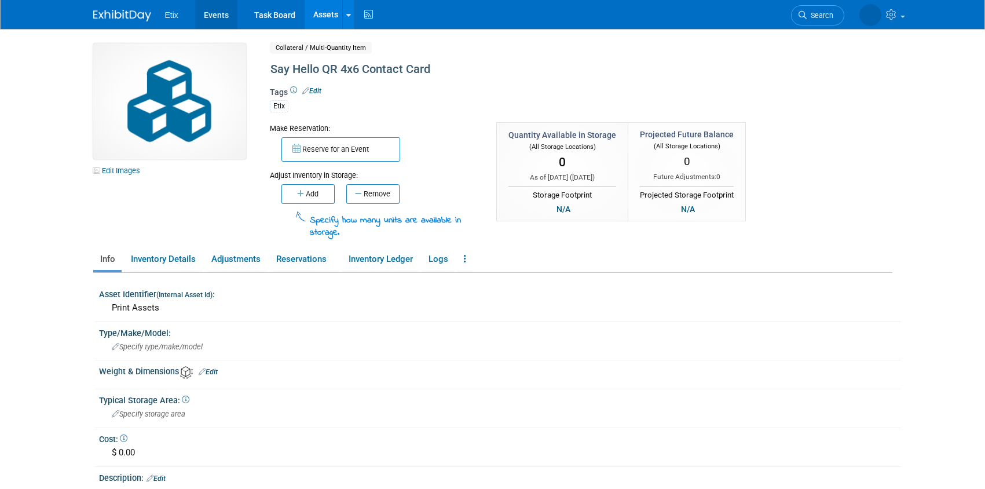
click at [218, 18] on link "Events" at bounding box center [216, 14] width 42 height 29
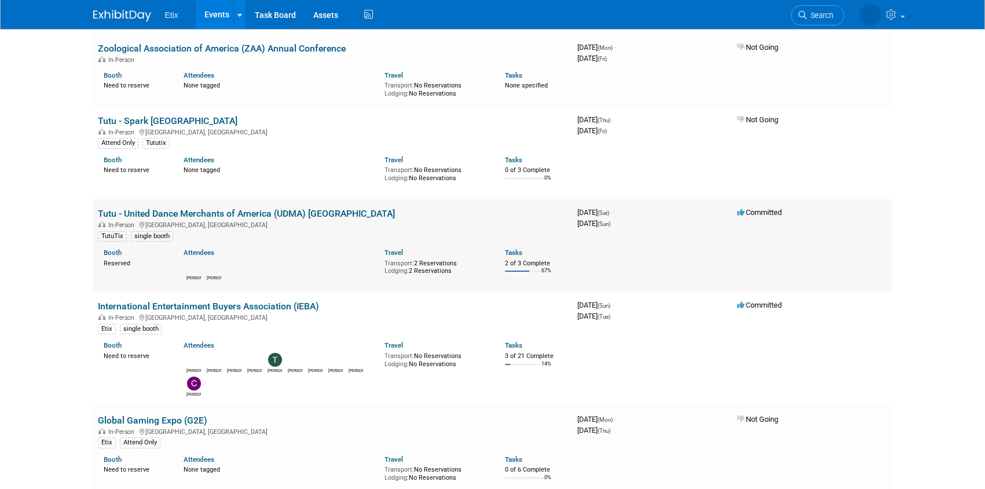
scroll to position [625, 0]
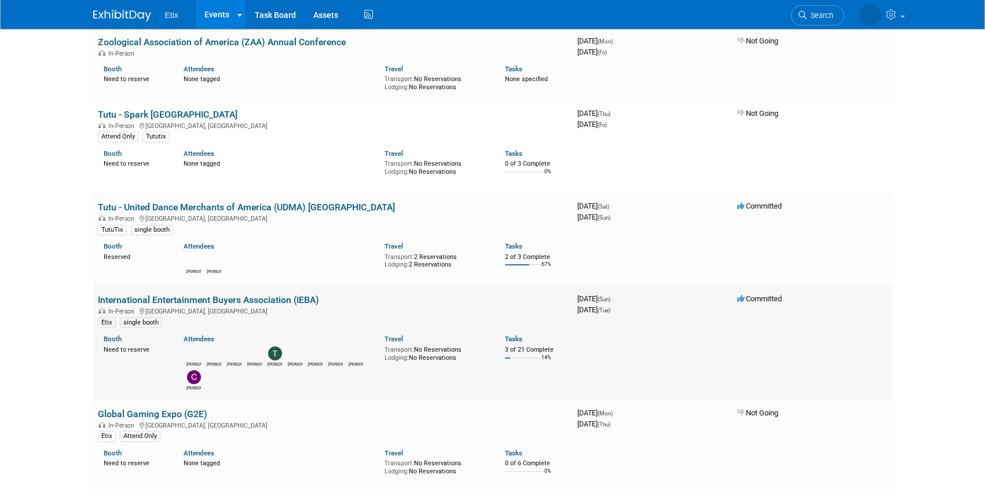
click at [244, 303] on link "International Entertainment Buyers Association (IEBA)" at bounding box center [208, 299] width 221 height 11
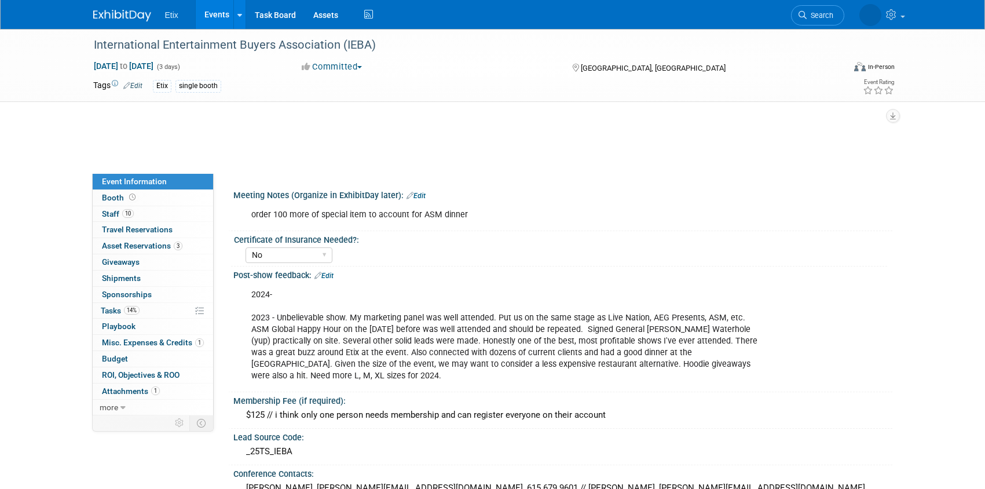
select select "No"
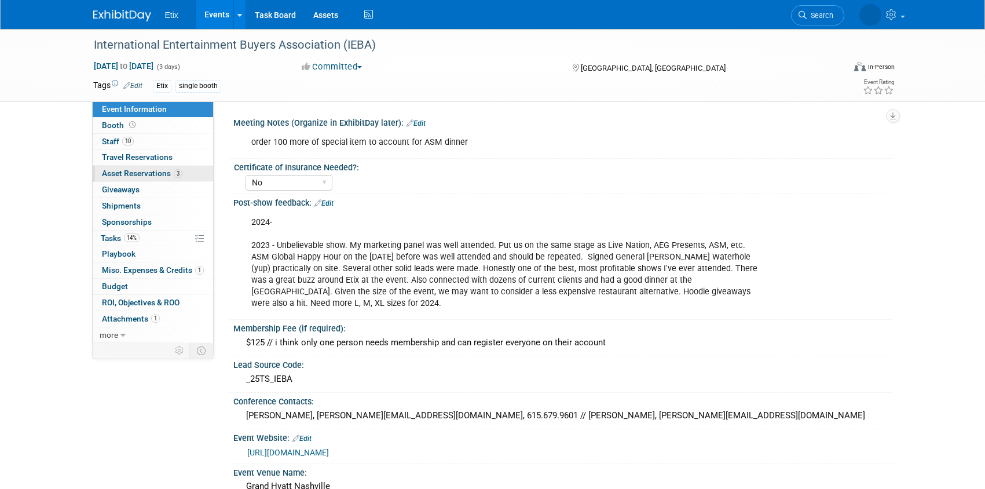
click at [133, 173] on span "Asset Reservations 3" at bounding box center [142, 172] width 80 height 9
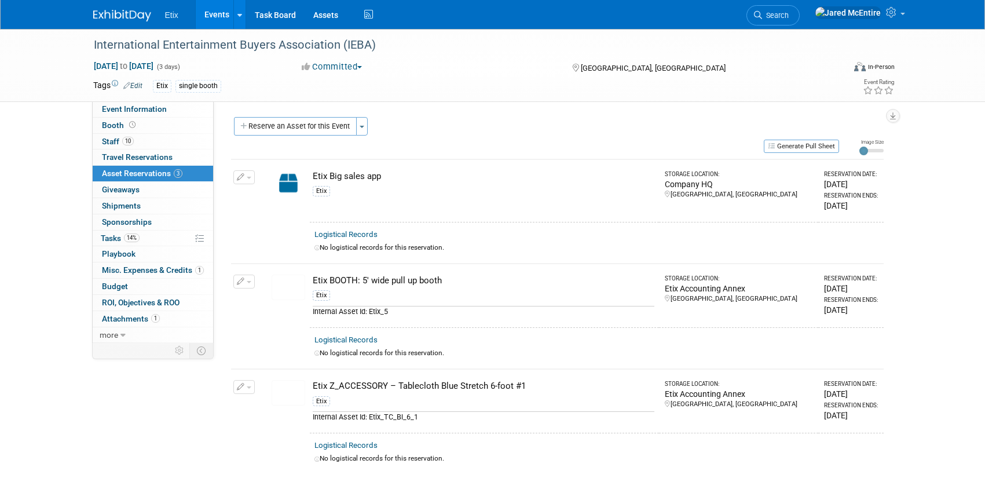
click at [250, 282] on button "button" at bounding box center [243, 281] width 21 height 14
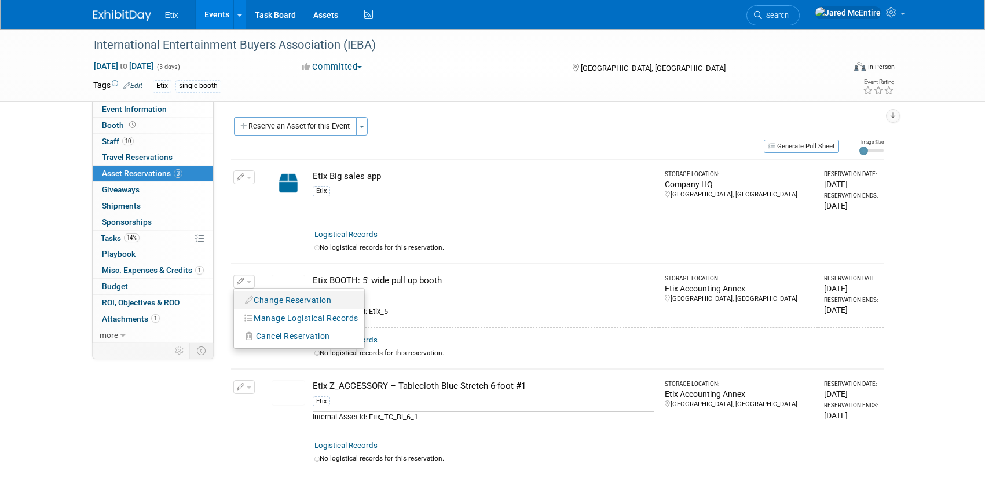
click at [285, 302] on button "Change Reservation" at bounding box center [289, 300] width 98 height 16
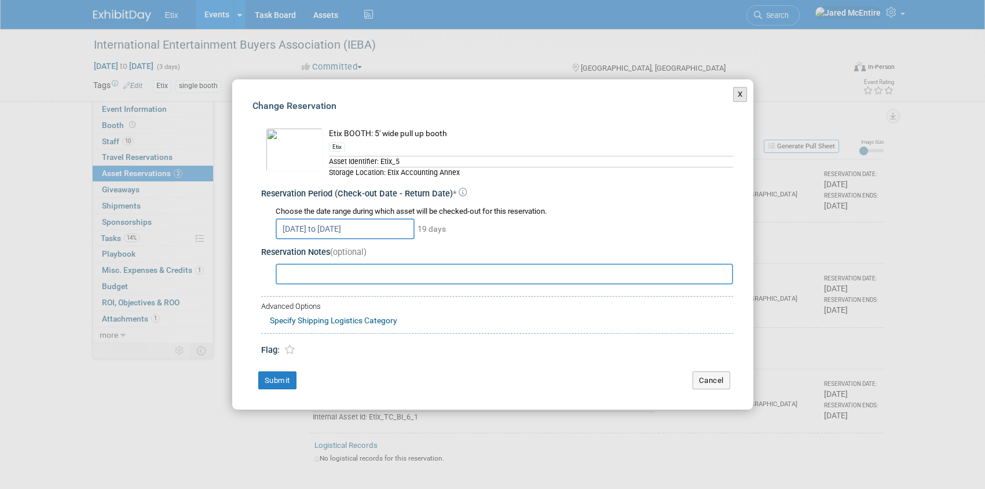
click at [739, 94] on button "X" at bounding box center [740, 94] width 14 height 15
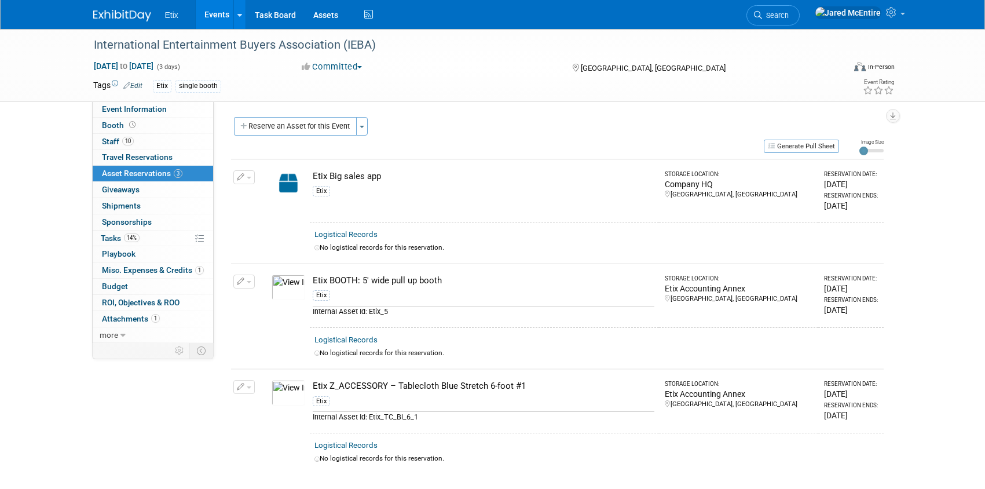
click at [247, 281] on span "button" at bounding box center [249, 282] width 5 height 2
click at [265, 335] on span "Cancel Reservation" at bounding box center [293, 335] width 74 height 9
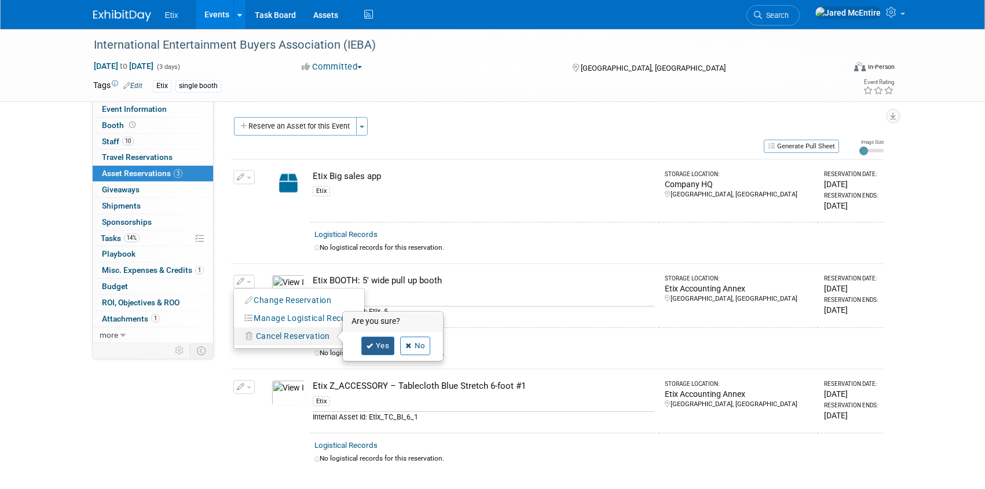
click at [377, 349] on link "Yes" at bounding box center [378, 345] width 34 height 19
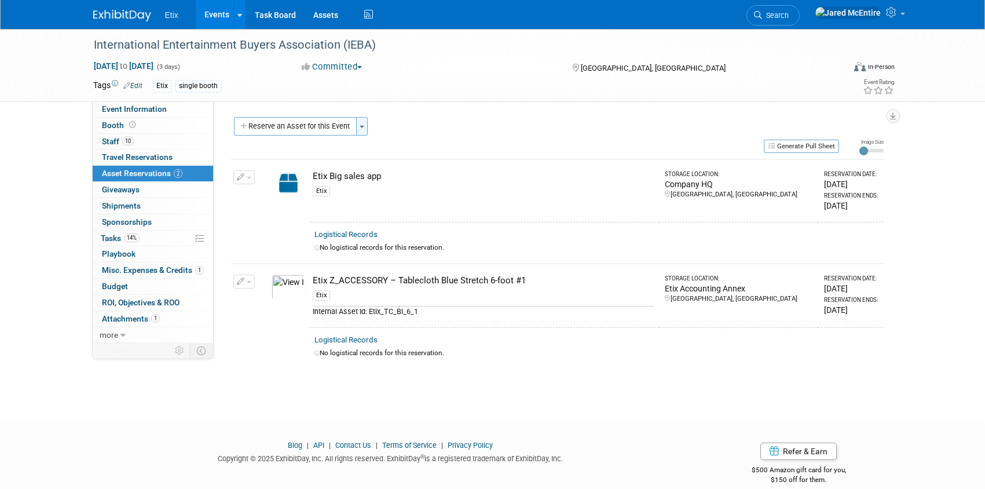
click at [360, 126] on span "button" at bounding box center [362, 127] width 5 height 2
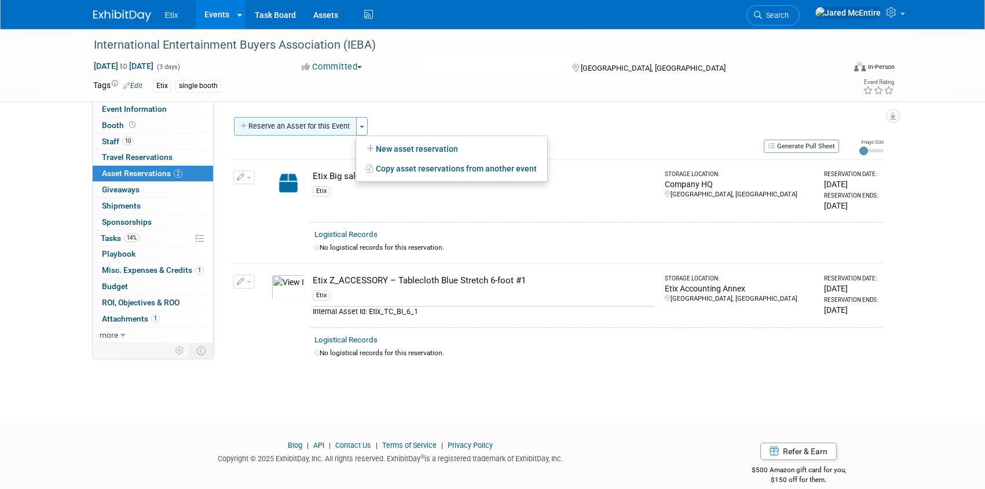
click at [333, 130] on button "Reserve an Asset for this Event" at bounding box center [295, 126] width 123 height 19
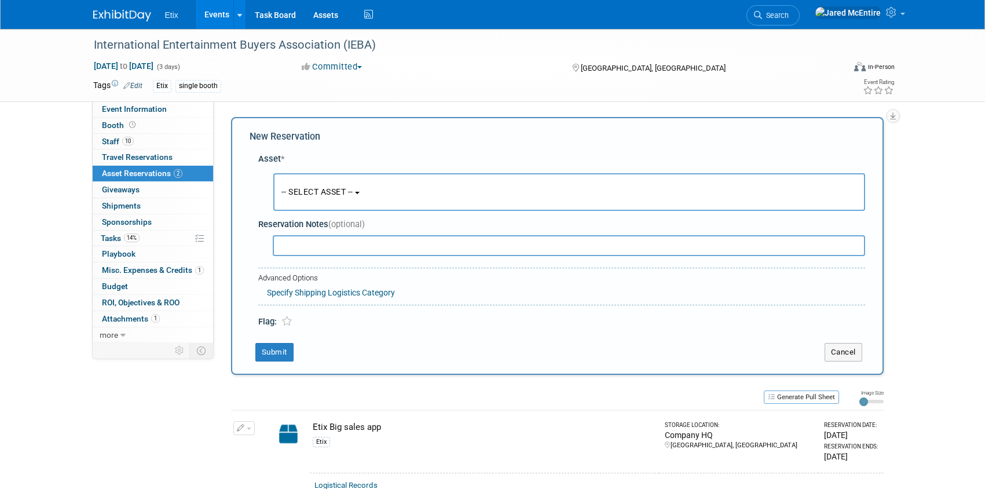
scroll to position [11, 0]
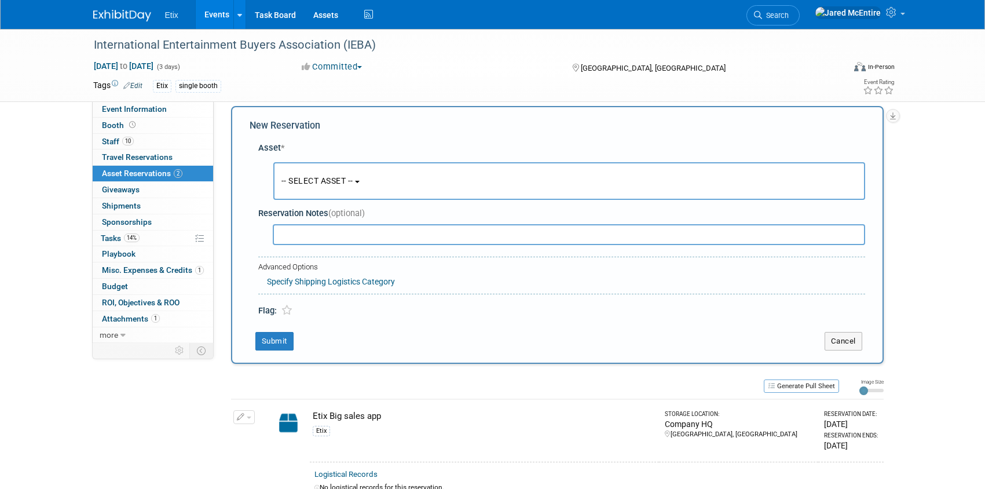
click at [382, 190] on button "-- SELECT ASSET --" at bounding box center [569, 181] width 592 height 38
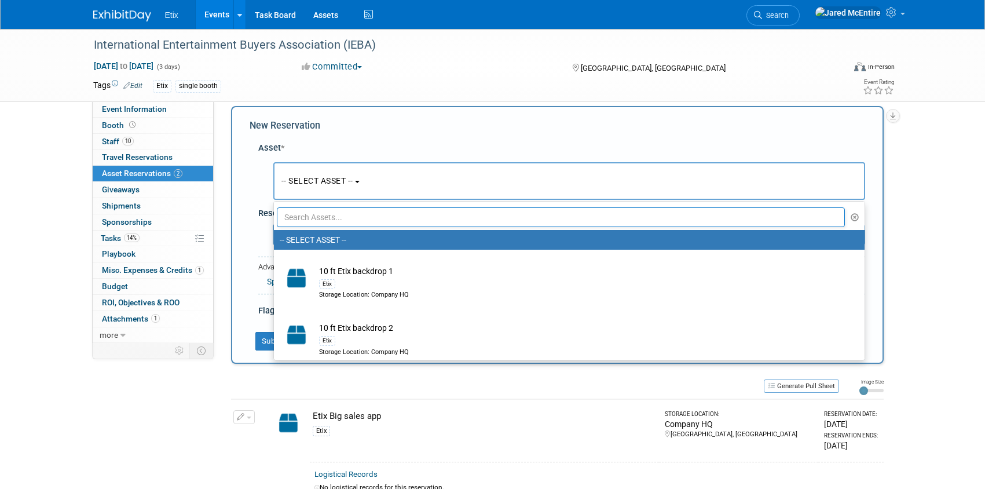
click at [382, 190] on button "-- SELECT ASSET --" at bounding box center [569, 181] width 592 height 38
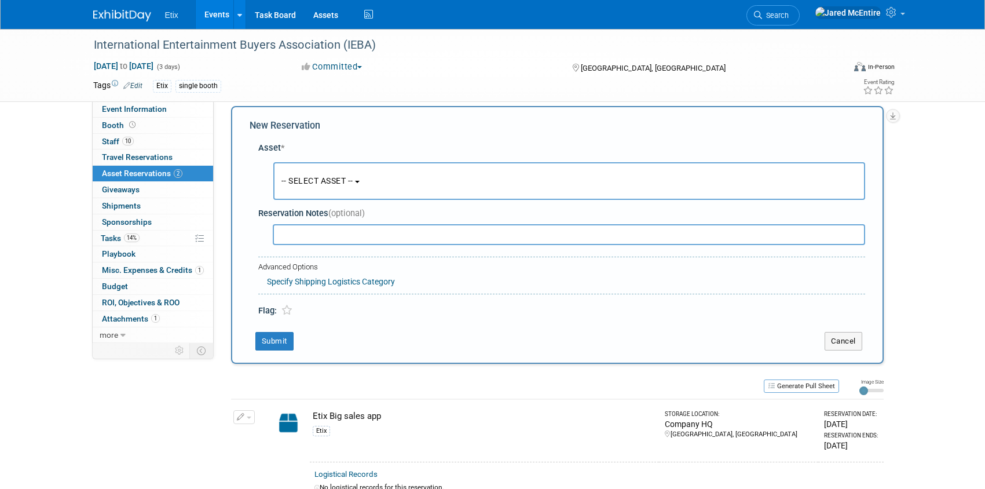
click at [330, 229] on input "text" at bounding box center [569, 234] width 592 height 21
type input "5"
click at [372, 181] on button "-- SELECT ASSET --" at bounding box center [569, 181] width 592 height 38
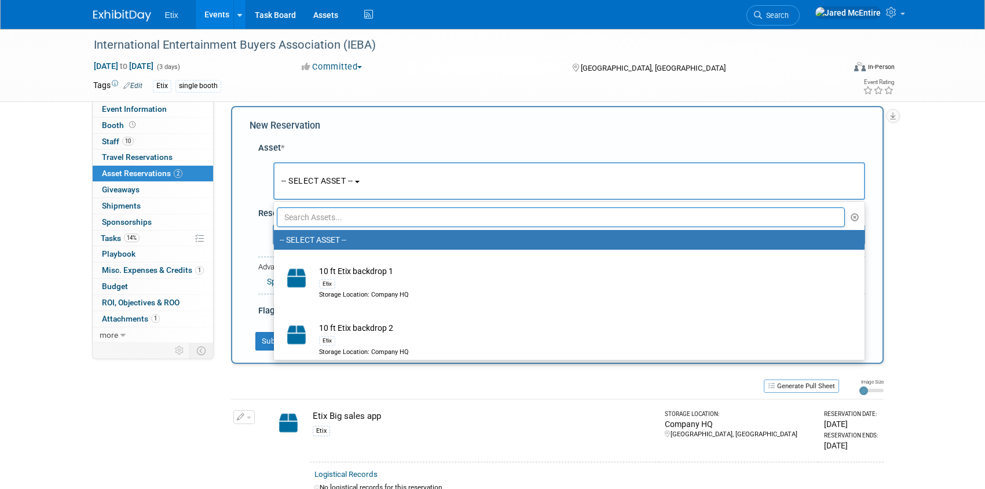
click at [346, 218] on input "text" at bounding box center [561, 217] width 569 height 20
type input "t"
type input "6"
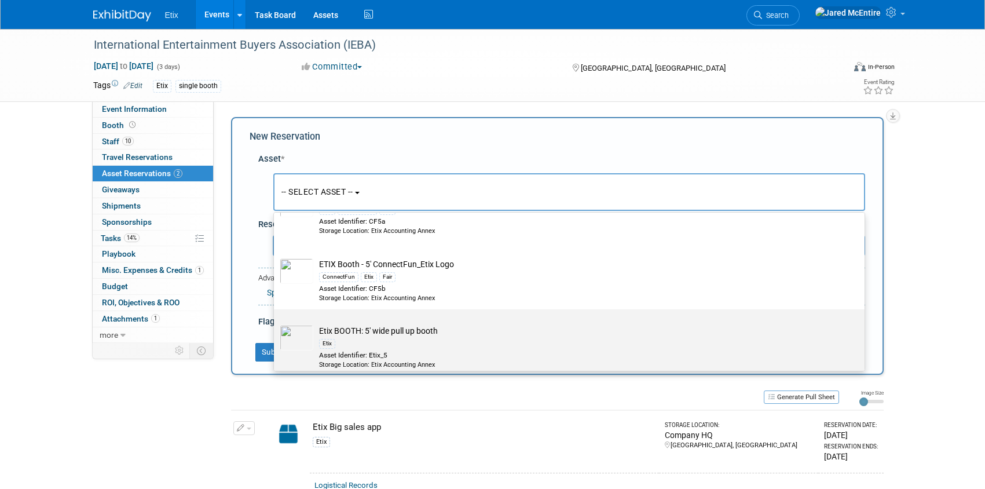
scroll to position [0, 0]
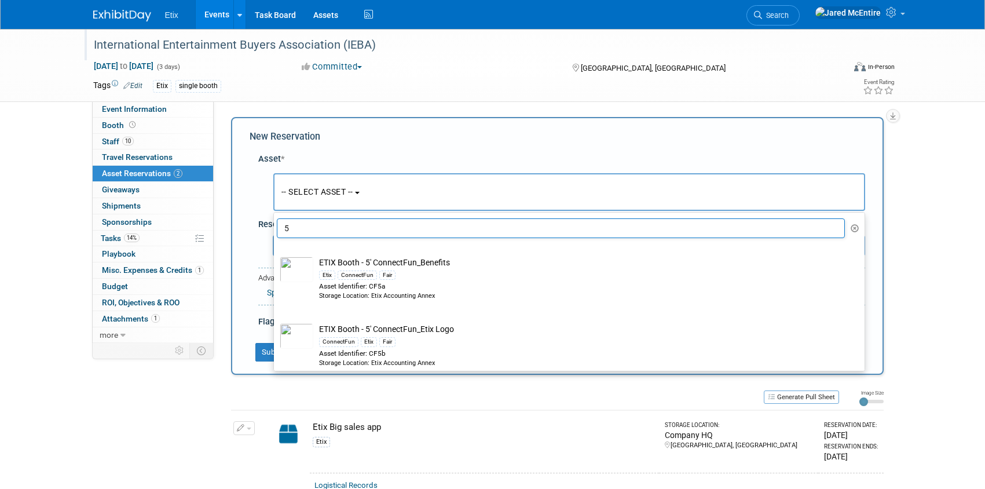
type input "5"
click at [499, 104] on div "Meeting Notes (Organize in ExhibitDay later): Edit order 100 more of special it…" at bounding box center [553, 221] width 679 height 241
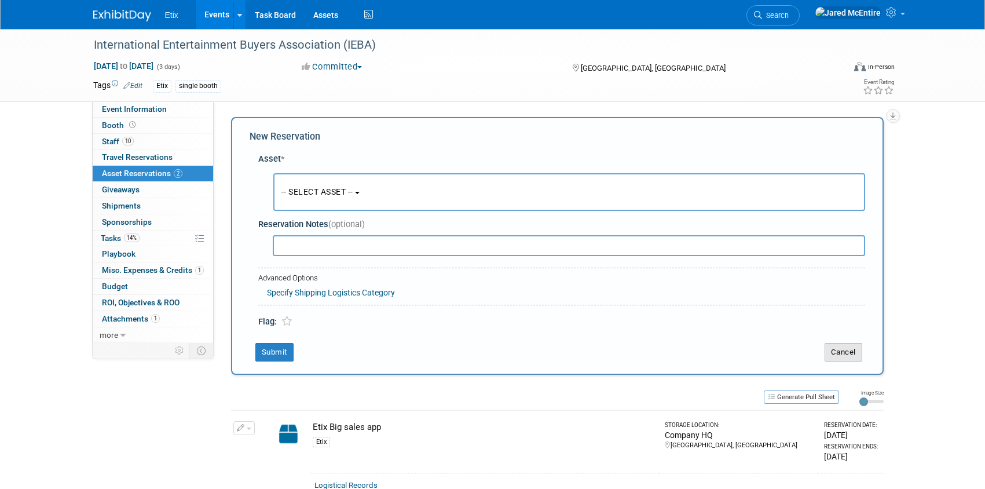
click at [844, 355] on button "Cancel" at bounding box center [843, 352] width 38 height 19
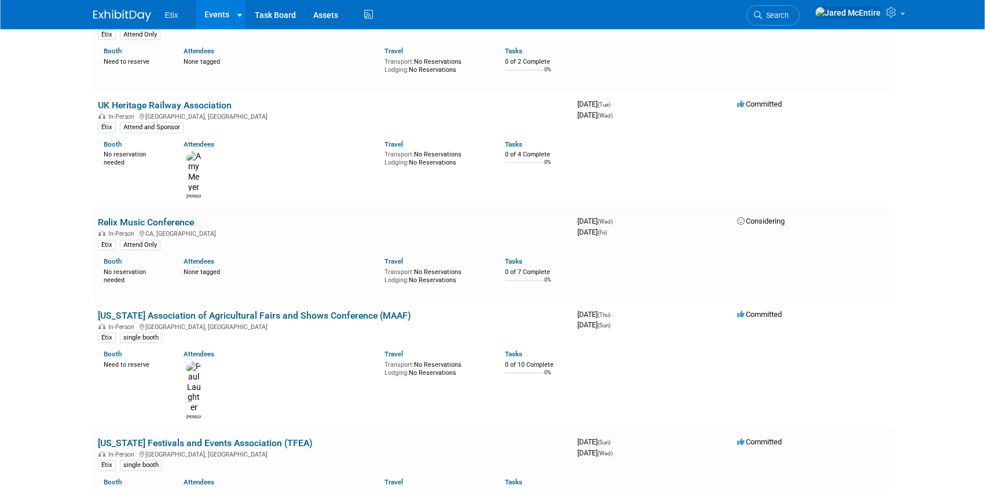
scroll to position [1664, 0]
